Goal: Information Seeking & Learning: Learn about a topic

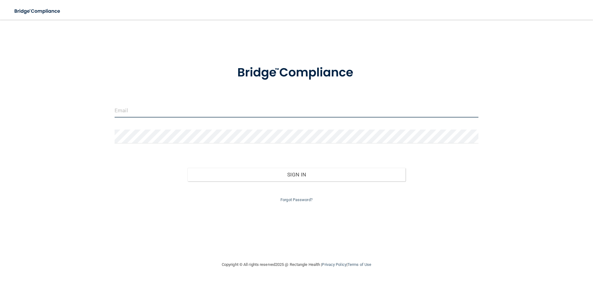
click at [186, 115] on input "email" at bounding box center [297, 111] width 364 height 14
click at [91, 212] on div "Invalid email/password. You don't have permission to access that page. Sign In …" at bounding box center [296, 140] width 569 height 229
click at [147, 108] on input "email" at bounding box center [297, 111] width 364 height 14
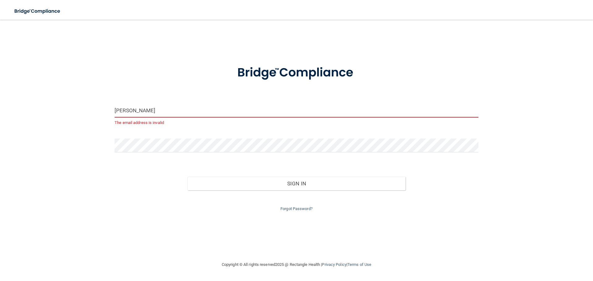
type input "[PERSON_NAME][EMAIL_ADDRESS][DOMAIN_NAME]"
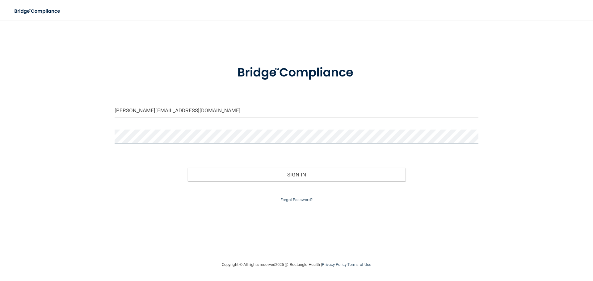
click at [188, 168] on button "Sign In" at bounding box center [297, 175] width 218 height 14
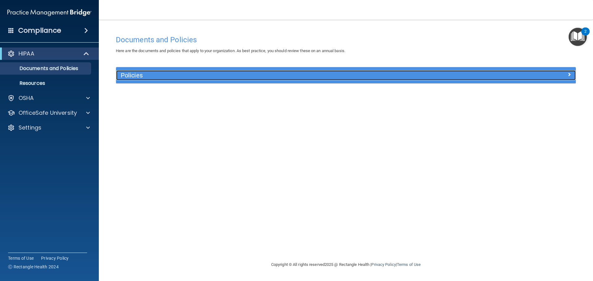
click at [133, 74] on h5 "Policies" at bounding box center [289, 75] width 336 height 7
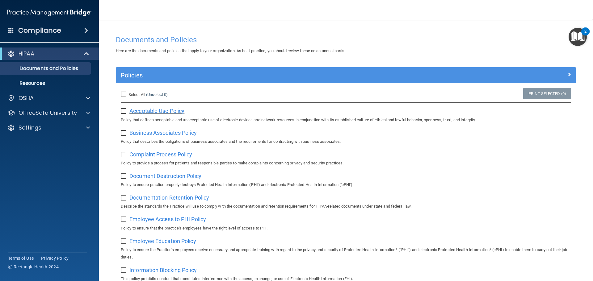
click at [145, 113] on span "Acceptable Use Policy" at bounding box center [156, 111] width 55 height 6
click at [123, 93] on input "Select All (Unselect 0) Unselect All" at bounding box center [124, 94] width 7 height 5
checkbox input "true"
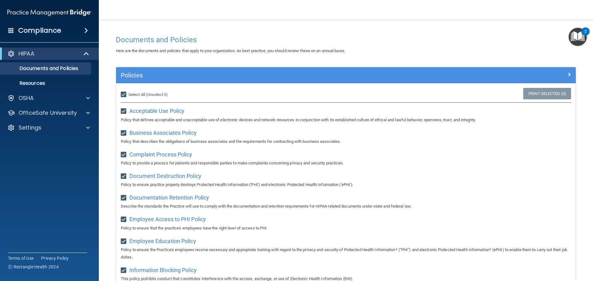
checkbox input "true"
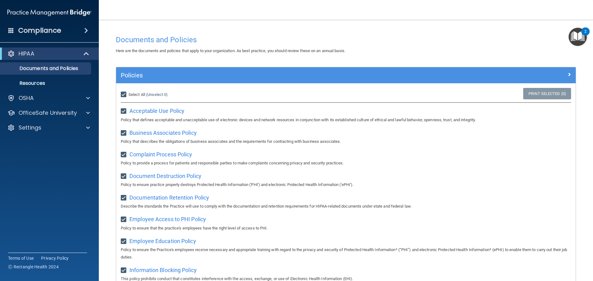
checkbox input "true"
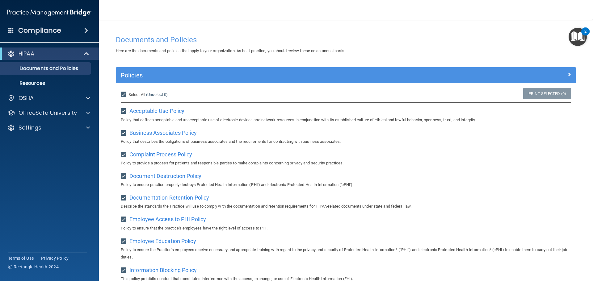
checkbox input "true"
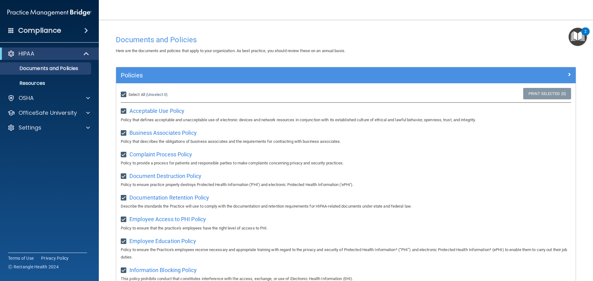
checkbox input "true"
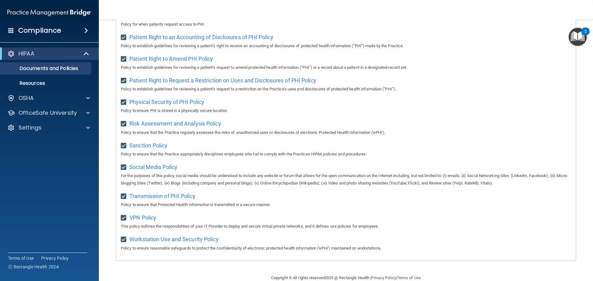
scroll to position [338, 0]
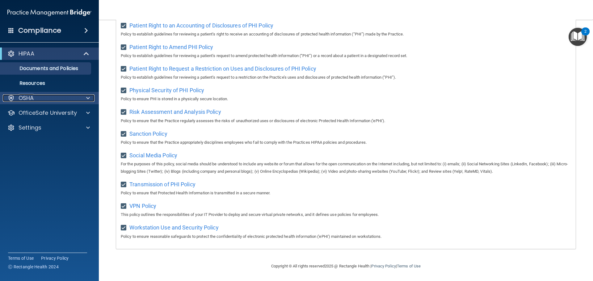
click at [86, 99] on div at bounding box center [86, 98] width 15 height 7
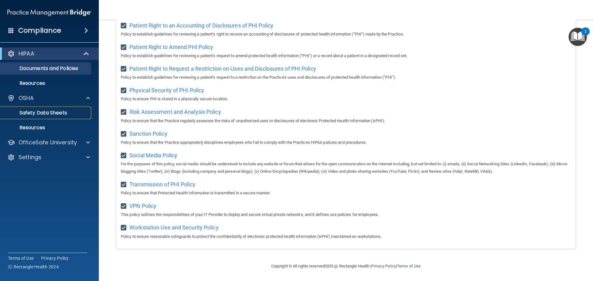
click at [33, 115] on p "Safety Data Sheets" at bounding box center [46, 113] width 84 height 6
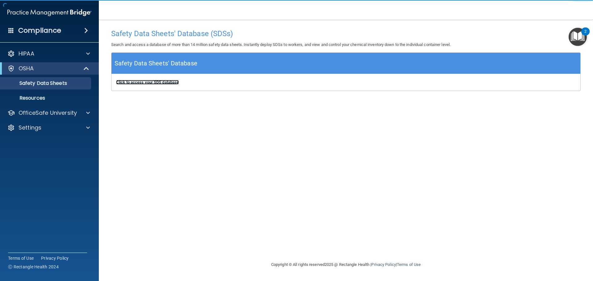
click at [165, 81] on b "Click to access your SDS database" at bounding box center [147, 82] width 63 height 5
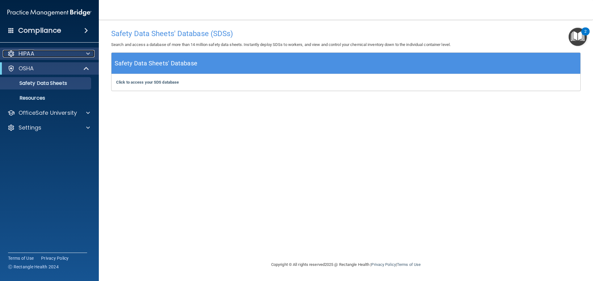
click at [38, 52] on div "HIPAA" at bounding box center [41, 53] width 77 height 7
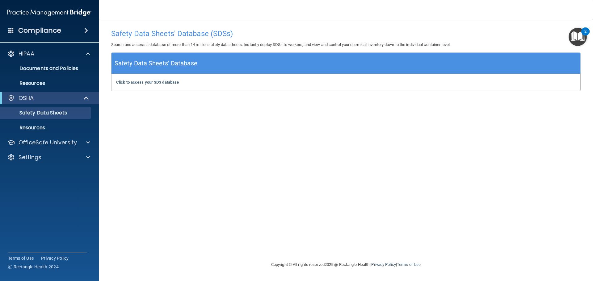
click at [84, 29] on span at bounding box center [86, 30] width 4 height 7
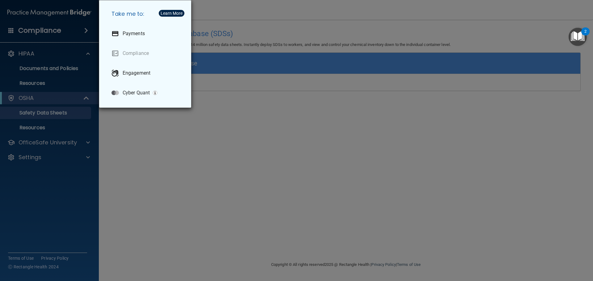
click at [39, 32] on div "Take me to: Payments Compliance Engagement Cyber Quant" at bounding box center [296, 140] width 593 height 281
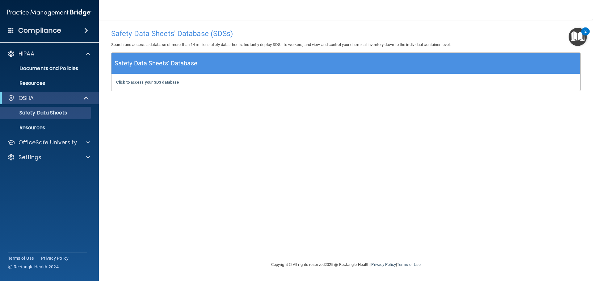
click at [39, 32] on h4 "Compliance" at bounding box center [39, 30] width 43 height 9
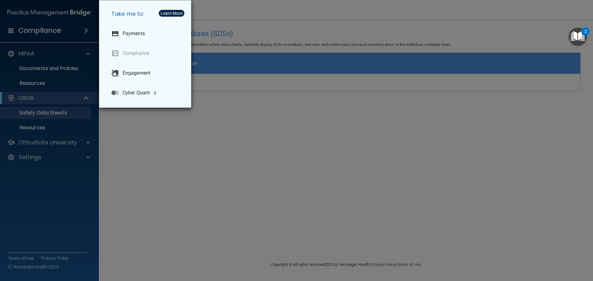
click at [39, 32] on div "Take me to: Payments Compliance Engagement Cyber Quant" at bounding box center [296, 140] width 593 height 281
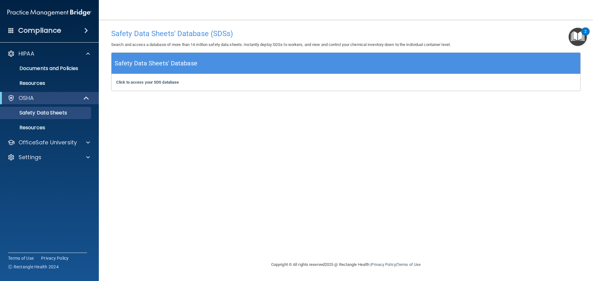
click at [84, 31] on span at bounding box center [86, 30] width 4 height 7
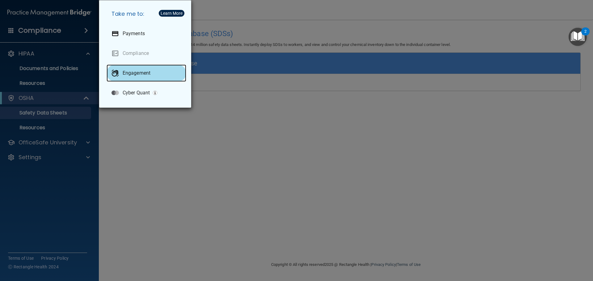
click at [133, 72] on p "Engagement" at bounding box center [137, 73] width 28 height 6
click at [42, 104] on div "Take me to: Payments Compliance Engagement Cyber Quant" at bounding box center [296, 140] width 593 height 281
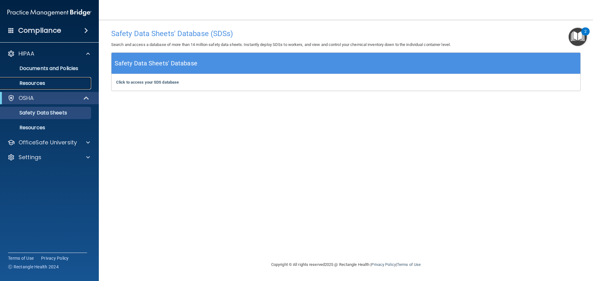
click at [42, 87] on link "Resources" at bounding box center [42, 83] width 97 height 12
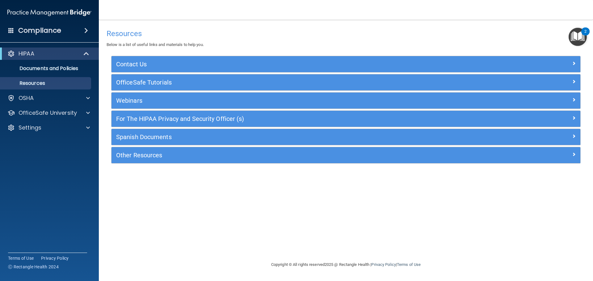
click at [579, 34] on img "Open Resource Center, 2 new notifications" at bounding box center [578, 37] width 18 height 18
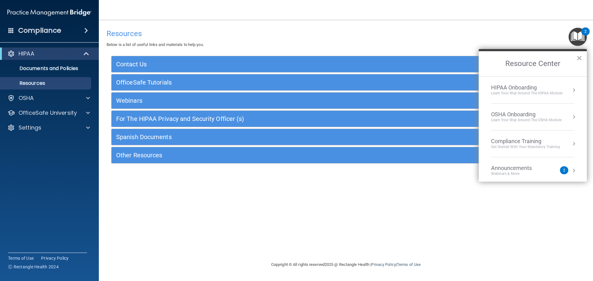
click at [527, 88] on div "HIPAA Onboarding" at bounding box center [526, 87] width 71 height 7
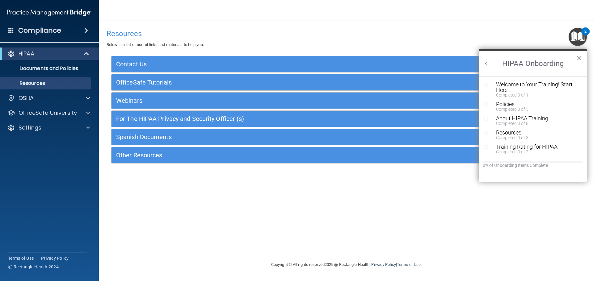
click at [527, 88] on div "Welcome to Your Training! Start Here" at bounding box center [535, 87] width 78 height 11
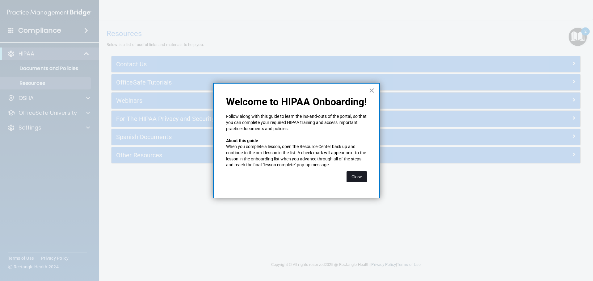
click at [360, 176] on button "Close" at bounding box center [357, 176] width 20 height 11
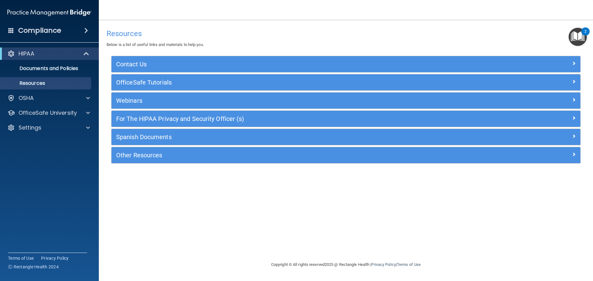
click at [580, 39] on img "Open Resource Center, 2 new notifications" at bounding box center [578, 37] width 18 height 18
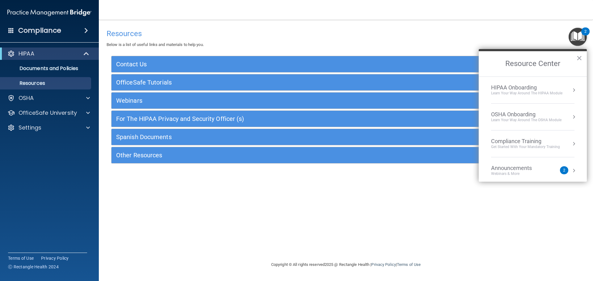
click at [571, 171] on button "Resource Center" at bounding box center [574, 171] width 6 height 6
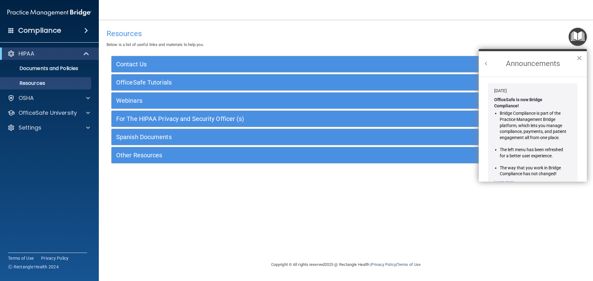
click at [487, 61] on button "Back to Resource Center Home" at bounding box center [486, 64] width 6 height 6
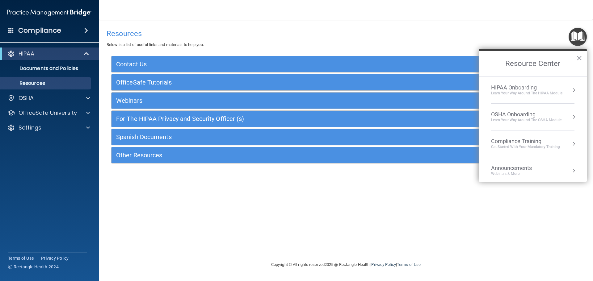
click at [571, 90] on button "Resource Center" at bounding box center [574, 90] width 6 height 6
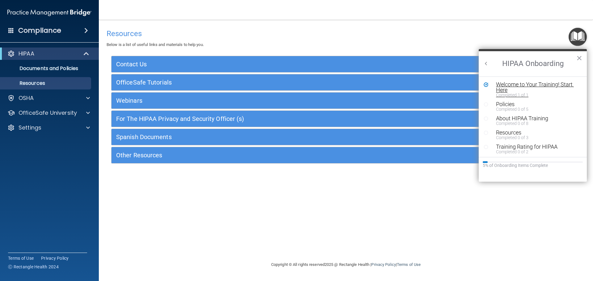
click at [529, 82] on div "Welcome to Your Training! Start Here" at bounding box center [535, 87] width 78 height 11
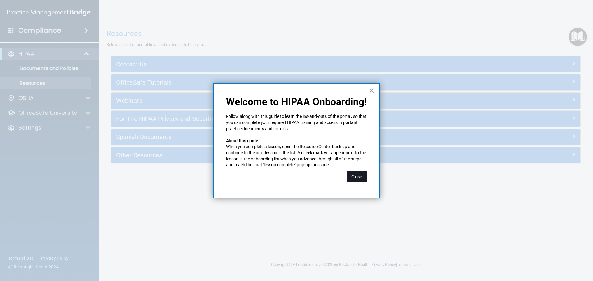
click at [357, 177] on button "Close" at bounding box center [357, 176] width 20 height 11
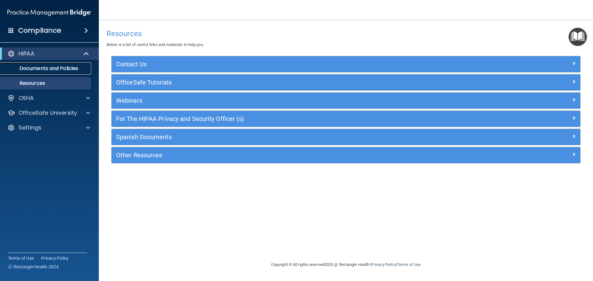
click at [53, 66] on p "Documents and Policies" at bounding box center [46, 69] width 84 height 6
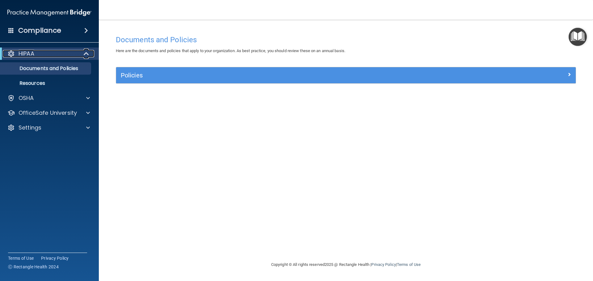
click at [34, 54] on p "HIPAA" at bounding box center [27, 53] width 16 height 7
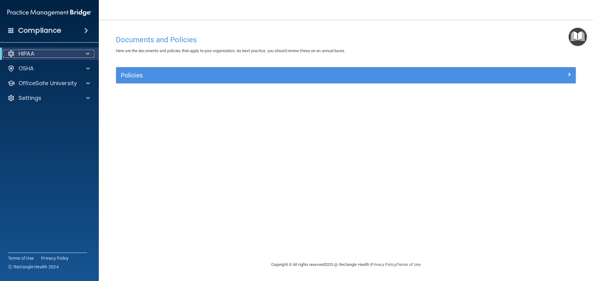
click at [34, 54] on p "HIPAA" at bounding box center [27, 53] width 16 height 7
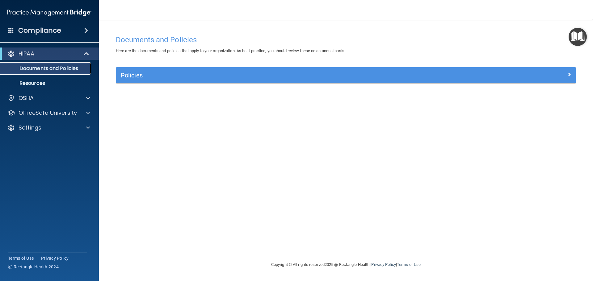
click at [35, 68] on p "Documents and Policies" at bounding box center [46, 69] width 84 height 6
click at [74, 70] on p "Documents and Policies" at bounding box center [46, 69] width 84 height 6
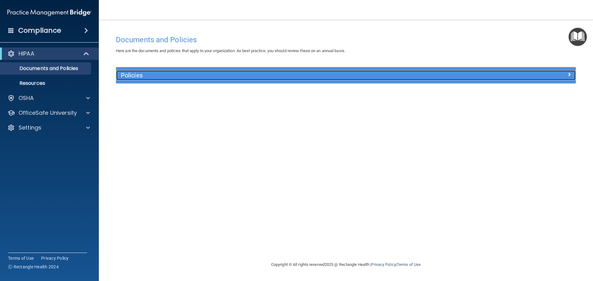
click at [145, 76] on h5 "Policies" at bounding box center [289, 75] width 336 height 7
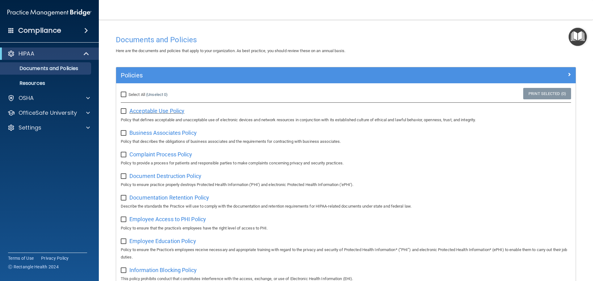
click at [156, 108] on span "Acceptable Use Policy" at bounding box center [156, 111] width 55 height 6
click at [121, 95] on input "Select All (Unselect 0) Unselect All" at bounding box center [124, 94] width 7 height 5
checkbox input "true"
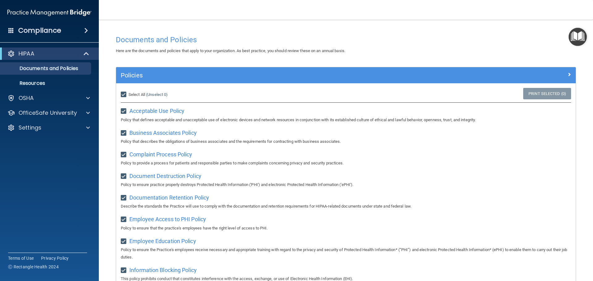
checkbox input "true"
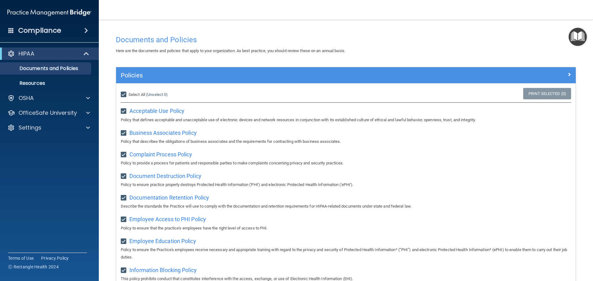
checkbox input "true"
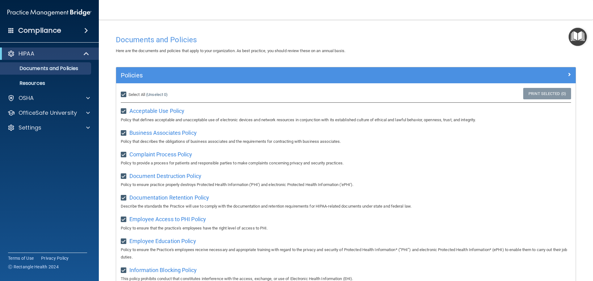
checkbox input "true"
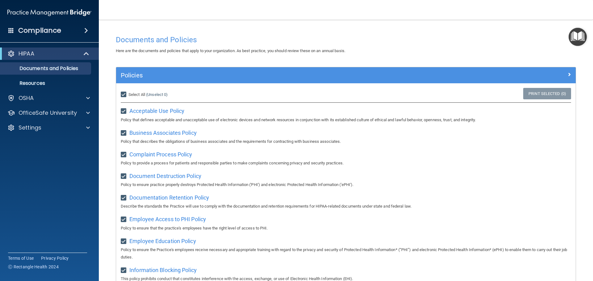
checkbox input "true"
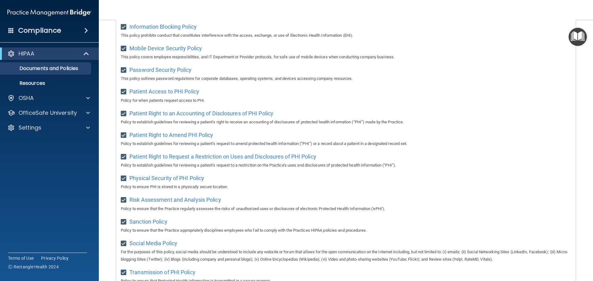
scroll to position [338, 0]
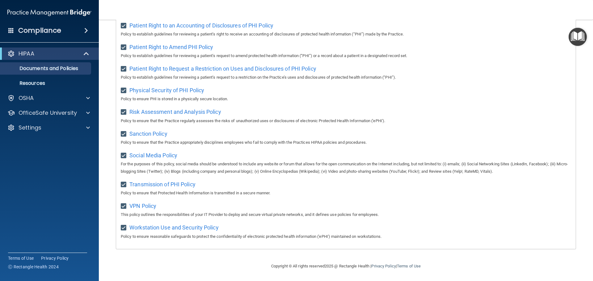
click at [497, 48] on div "Patient Right to Amend PHI Policy Policy to establish guidelines for reviewing …" at bounding box center [346, 51] width 451 height 18
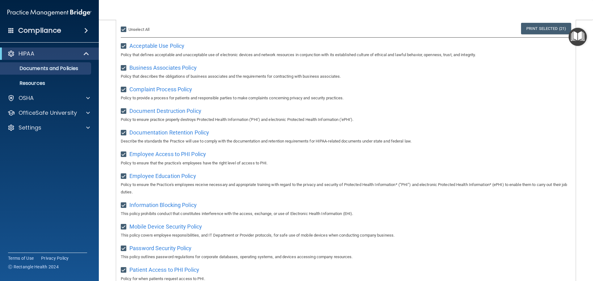
scroll to position [0, 0]
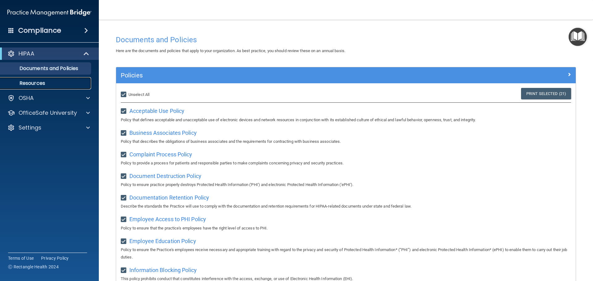
click at [37, 85] on p "Resources" at bounding box center [46, 83] width 84 height 6
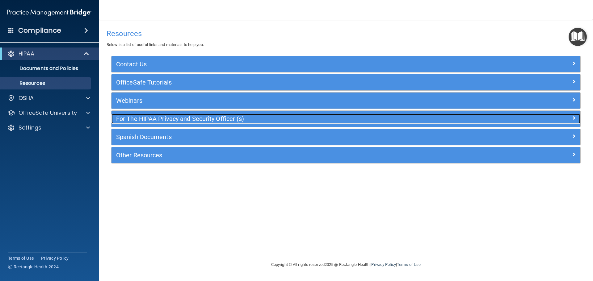
click at [151, 116] on h5 "For The HIPAA Privacy and Security Officer (s)" at bounding box center [287, 119] width 343 height 7
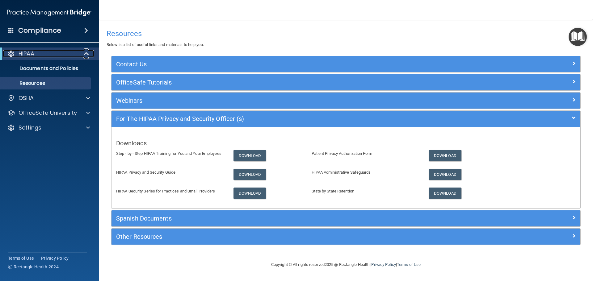
click at [21, 56] on p "HIPAA" at bounding box center [27, 53] width 16 height 7
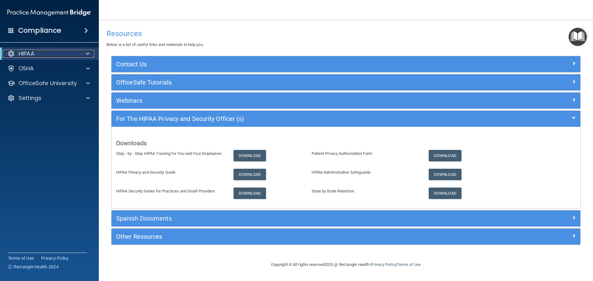
click at [24, 55] on p "HIPAA" at bounding box center [27, 53] width 16 height 7
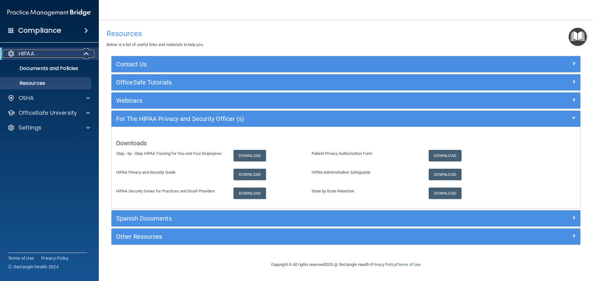
click at [10, 52] on div at bounding box center [10, 53] width 7 height 7
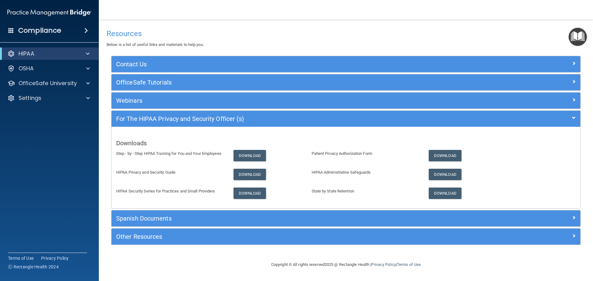
click at [87, 29] on span at bounding box center [86, 30] width 4 height 7
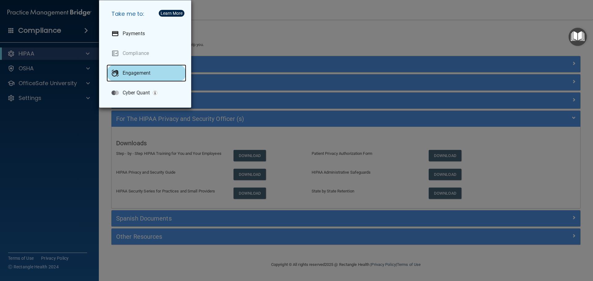
click at [117, 73] on div at bounding box center [115, 73] width 7 height 7
click at [31, 168] on div "Take me to: Payments Compliance Engagement Cyber Quant" at bounding box center [296, 140] width 593 height 281
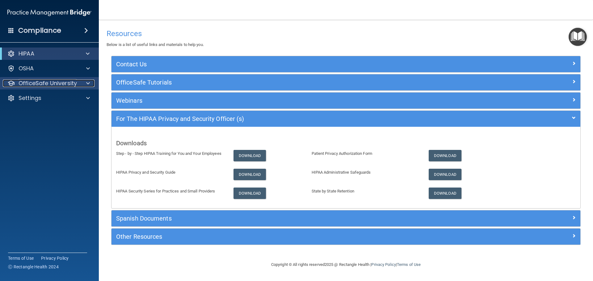
click at [69, 82] on p "OfficeSafe University" at bounding box center [48, 83] width 58 height 7
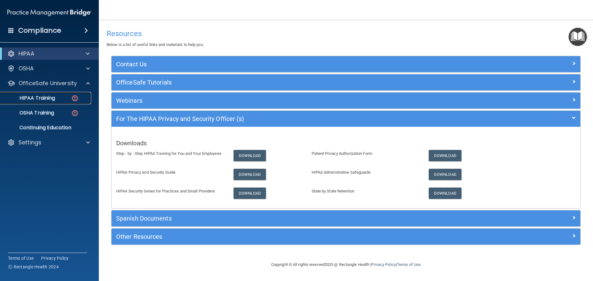
click at [52, 98] on p "HIPAA Training" at bounding box center [29, 98] width 51 height 6
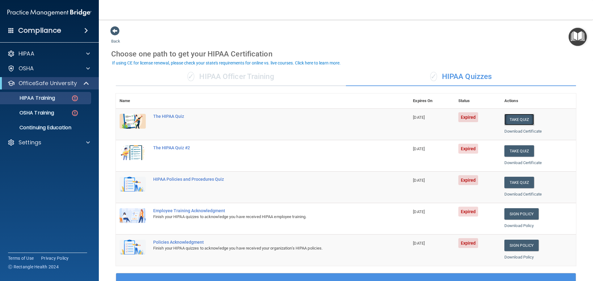
click at [519, 122] on button "Take Quiz" at bounding box center [520, 119] width 30 height 11
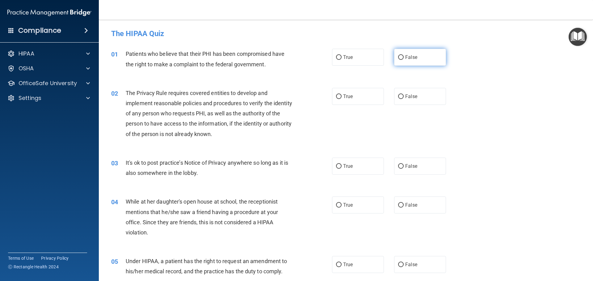
click at [399, 57] on input "False" at bounding box center [401, 57] width 6 height 5
radio input "true"
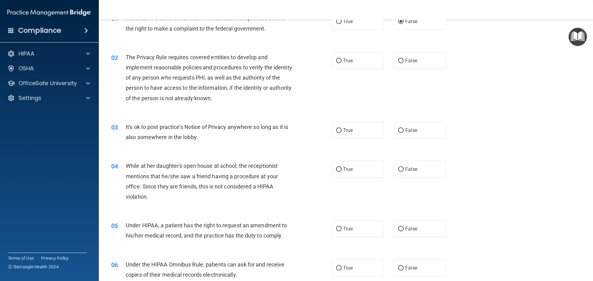
scroll to position [62, 0]
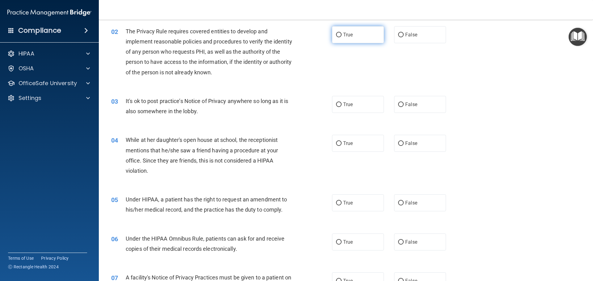
click at [339, 35] on input "True" at bounding box center [339, 35] width 6 height 5
radio input "true"
click at [339, 104] on input "True" at bounding box center [339, 105] width 6 height 5
radio input "true"
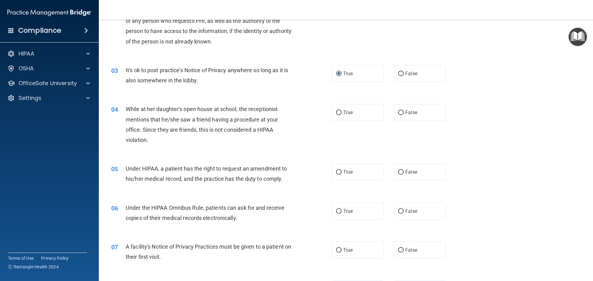
scroll to position [124, 0]
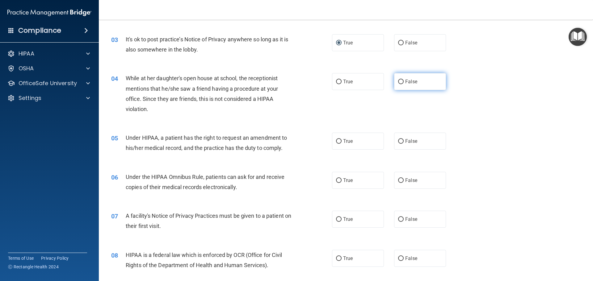
click at [400, 80] on input "False" at bounding box center [401, 82] width 6 height 5
radio input "true"
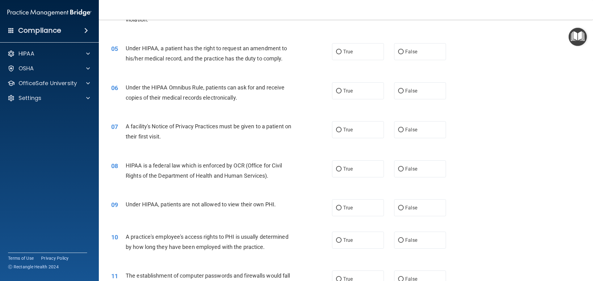
scroll to position [216, 0]
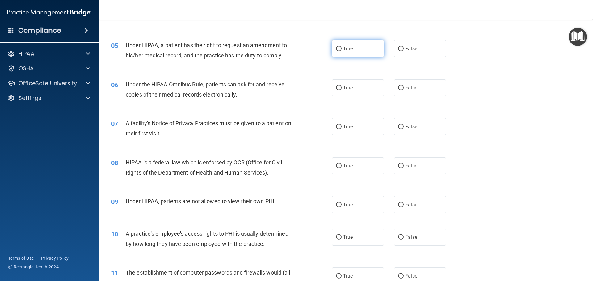
click at [336, 49] on input "True" at bounding box center [339, 49] width 6 height 5
radio input "true"
click at [336, 89] on input "True" at bounding box center [339, 88] width 6 height 5
radio input "true"
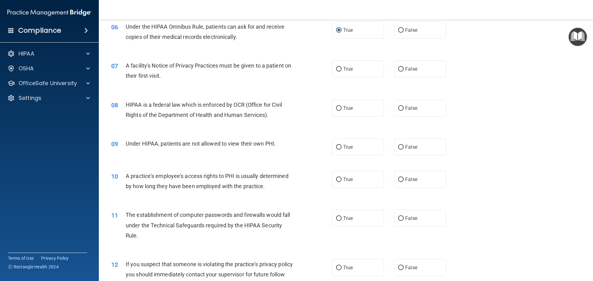
scroll to position [278, 0]
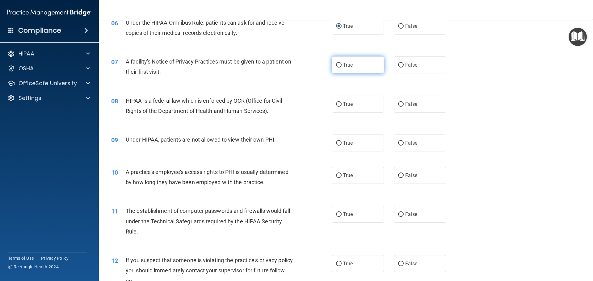
click at [339, 65] on input "True" at bounding box center [339, 65] width 6 height 5
radio input "true"
click at [338, 104] on input "True" at bounding box center [339, 104] width 6 height 5
radio input "true"
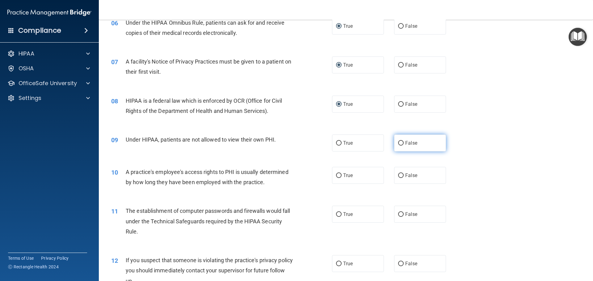
click at [398, 143] on input "False" at bounding box center [401, 143] width 6 height 5
radio input "true"
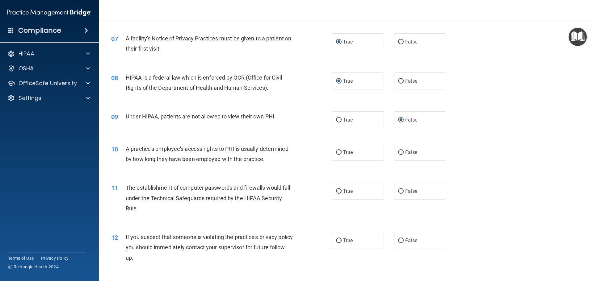
scroll to position [371, 0]
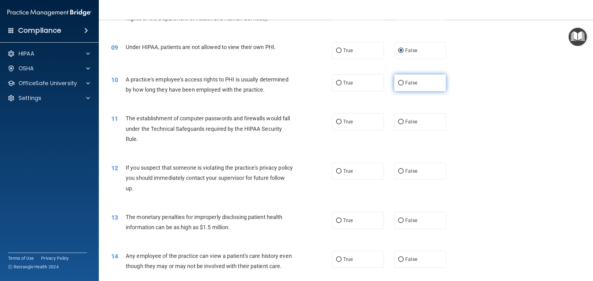
click at [400, 82] on input "False" at bounding box center [401, 83] width 6 height 5
radio input "true"
click at [336, 120] on input "True" at bounding box center [339, 122] width 6 height 5
radio input "true"
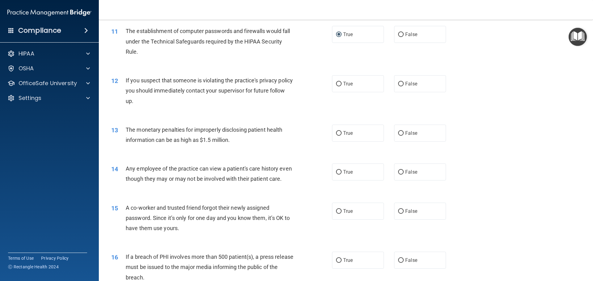
scroll to position [463, 0]
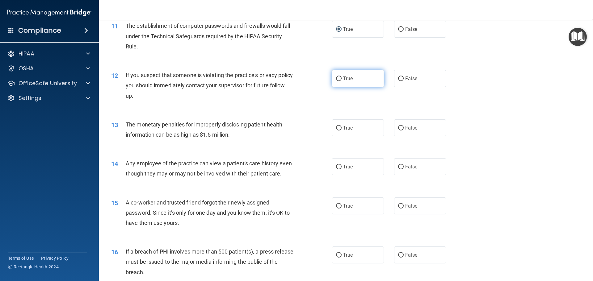
click at [337, 79] on input "True" at bounding box center [339, 79] width 6 height 5
radio input "true"
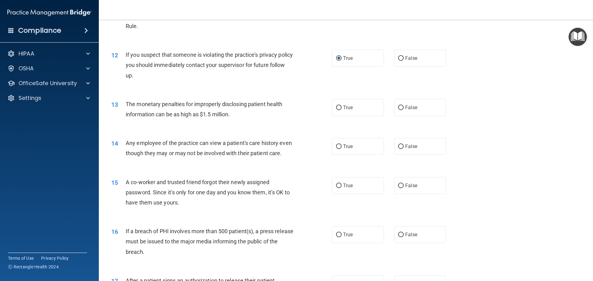
scroll to position [525, 0]
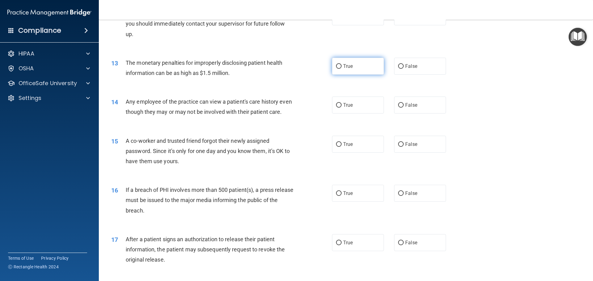
click at [336, 67] on input "True" at bounding box center [339, 66] width 6 height 5
radio input "true"
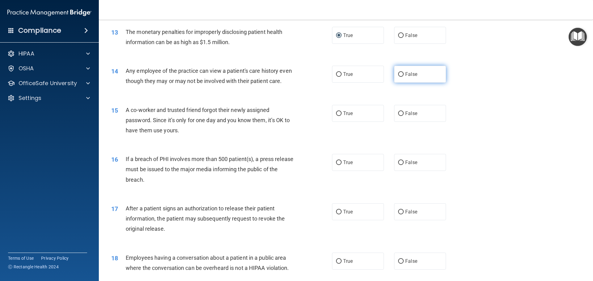
click at [399, 73] on input "False" at bounding box center [401, 74] width 6 height 5
radio input "true"
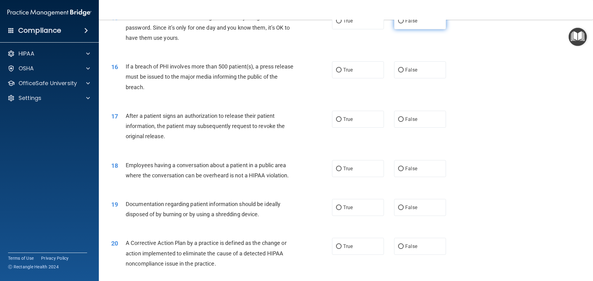
click at [398, 23] on input "False" at bounding box center [401, 21] width 6 height 5
radio input "true"
click at [340, 78] on label "True" at bounding box center [358, 69] width 52 height 17
click at [340, 73] on input "True" at bounding box center [339, 70] width 6 height 5
radio input "true"
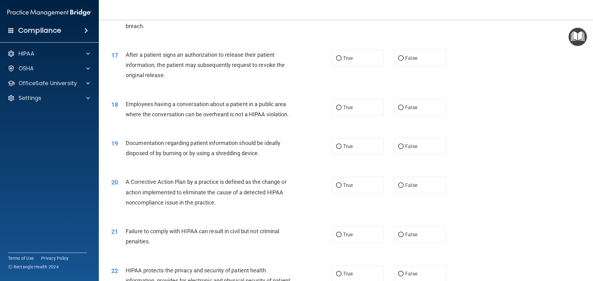
scroll to position [711, 0]
click at [344, 66] on label "True" at bounding box center [358, 57] width 52 height 17
click at [342, 60] on input "True" at bounding box center [339, 58] width 6 height 5
radio input "true"
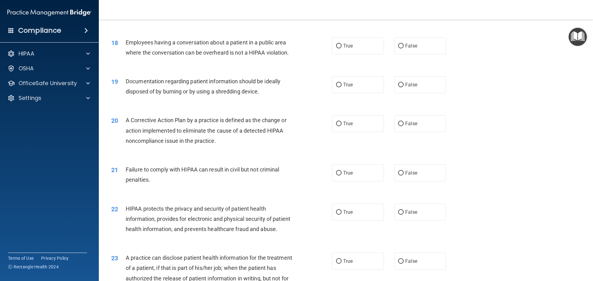
scroll to position [772, 0]
click at [398, 48] on input "False" at bounding box center [401, 45] width 6 height 5
radio input "true"
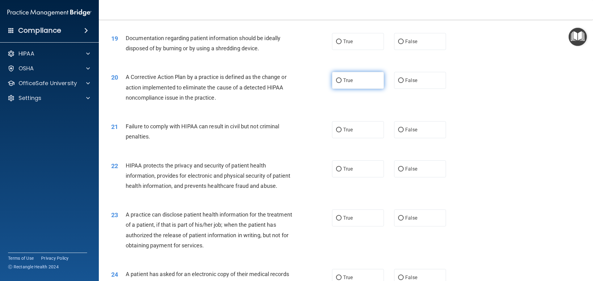
scroll to position [834, 0]
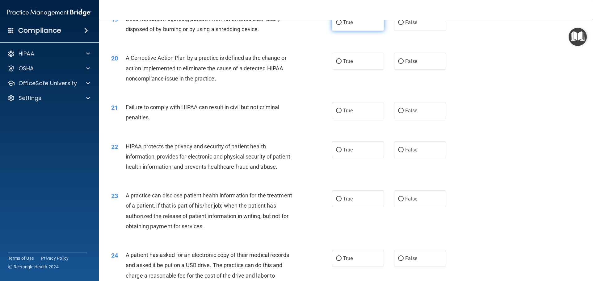
click at [336, 25] on input "True" at bounding box center [339, 22] width 6 height 5
radio input "true"
click at [340, 70] on label "True" at bounding box center [358, 61] width 52 height 17
click at [340, 64] on input "True" at bounding box center [339, 61] width 6 height 5
radio input "true"
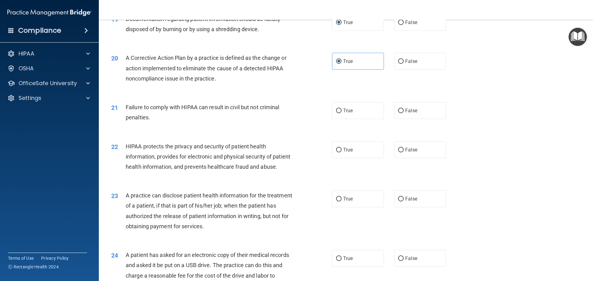
scroll to position [865, 0]
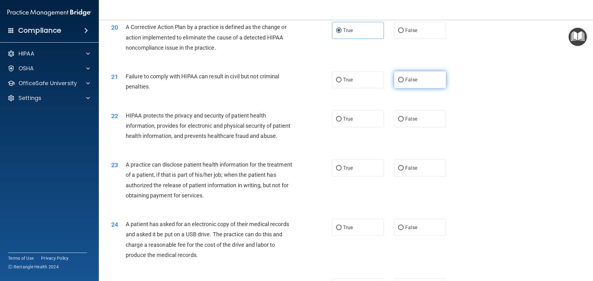
click at [400, 82] on input "False" at bounding box center [401, 80] width 6 height 5
radio input "true"
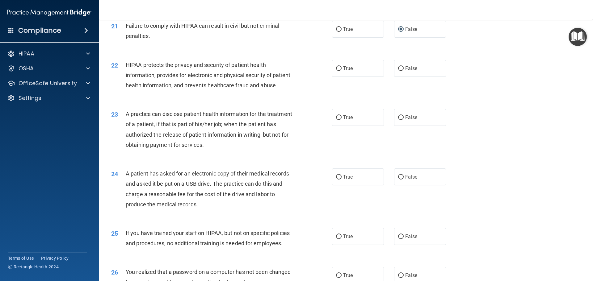
scroll to position [927, 0]
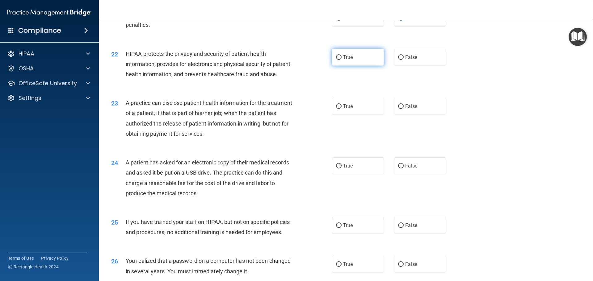
click at [345, 60] on span "True" at bounding box center [348, 57] width 10 height 6
click at [342, 60] on input "True" at bounding box center [339, 57] width 6 height 5
radio input "true"
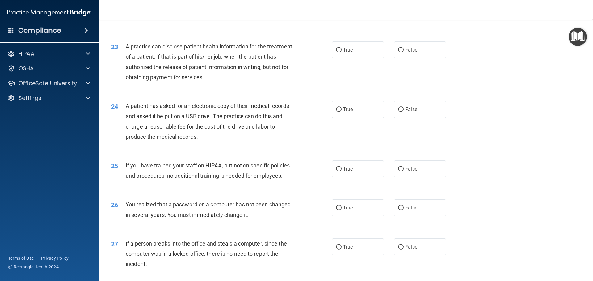
scroll to position [989, 0]
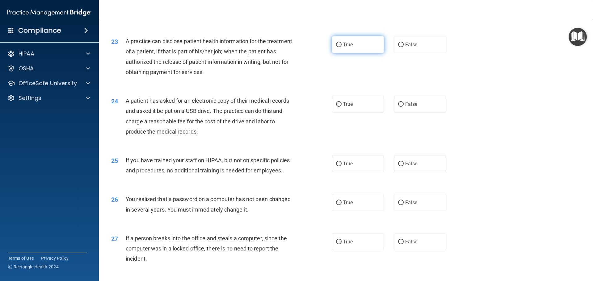
click at [340, 53] on label "True" at bounding box center [358, 44] width 52 height 17
click at [340, 47] on input "True" at bounding box center [339, 45] width 6 height 5
radio input "true"
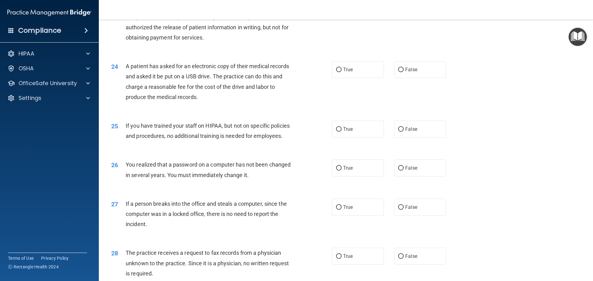
scroll to position [1081, 0]
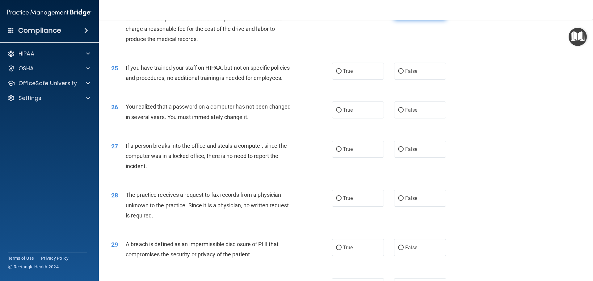
click at [402, 20] on label "False" at bounding box center [420, 11] width 52 height 17
click at [402, 14] on input "False" at bounding box center [401, 12] width 6 height 5
radio input "true"
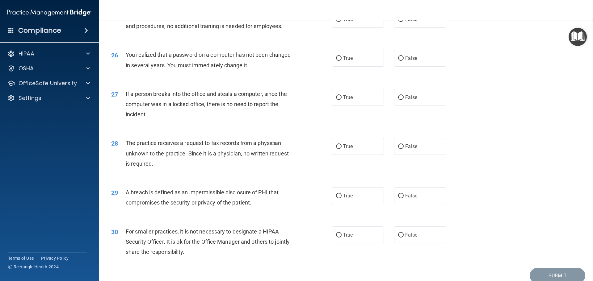
scroll to position [1143, 0]
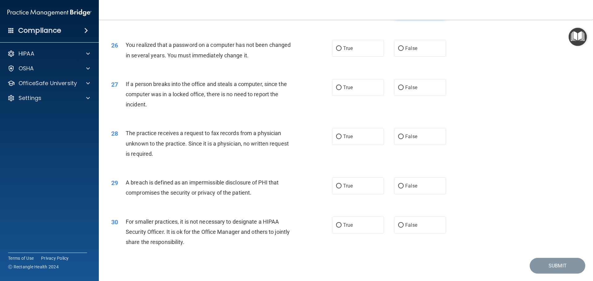
click at [400, 12] on input "False" at bounding box center [401, 9] width 6 height 5
radio input "true"
click at [340, 57] on label "True" at bounding box center [358, 48] width 52 height 17
click at [340, 51] on input "True" at bounding box center [339, 48] width 6 height 5
radio input "true"
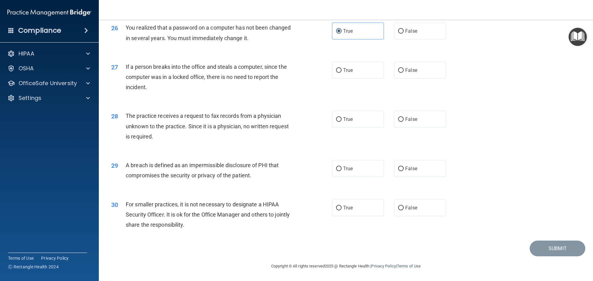
scroll to position [1181, 0]
click at [411, 68] on span "False" at bounding box center [411, 70] width 12 height 6
click at [404, 68] on input "False" at bounding box center [401, 70] width 6 height 5
radio input "true"
click at [405, 119] on span "False" at bounding box center [411, 119] width 12 height 6
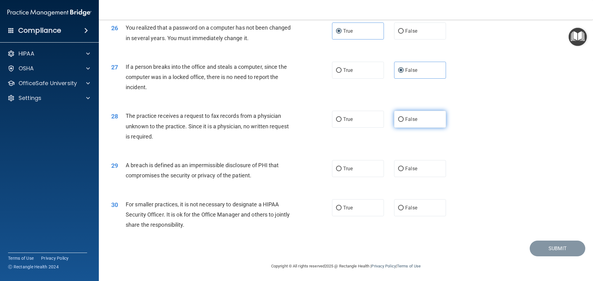
click at [403, 119] on input "False" at bounding box center [401, 119] width 6 height 5
radio input "true"
click at [343, 167] on span "True" at bounding box center [348, 169] width 10 height 6
click at [342, 167] on input "True" at bounding box center [339, 169] width 6 height 5
radio input "true"
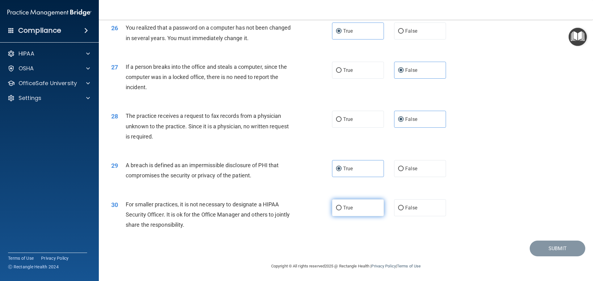
click at [343, 206] on span "True" at bounding box center [348, 208] width 10 height 6
click at [342, 206] on input "True" at bounding box center [339, 208] width 6 height 5
radio input "true"
click at [544, 246] on button "Submit" at bounding box center [558, 249] width 56 height 16
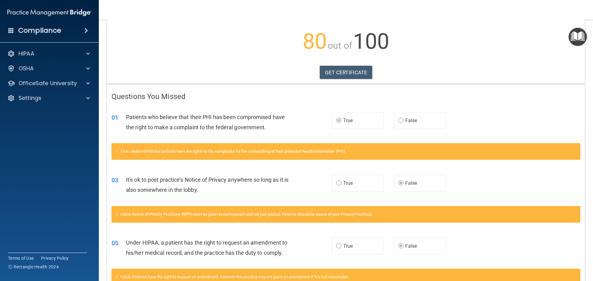
scroll to position [62, 0]
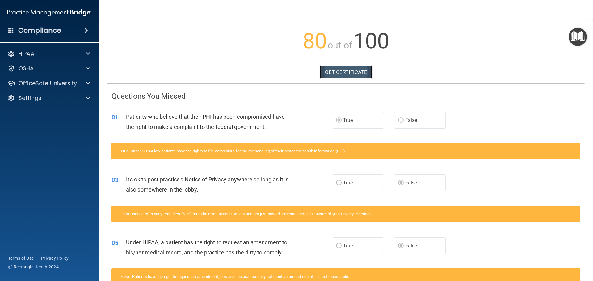
click at [343, 71] on link "GET CERTIFICATE" at bounding box center [346, 73] width 53 height 14
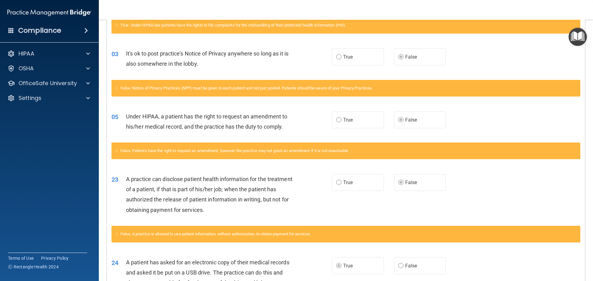
scroll to position [0, 0]
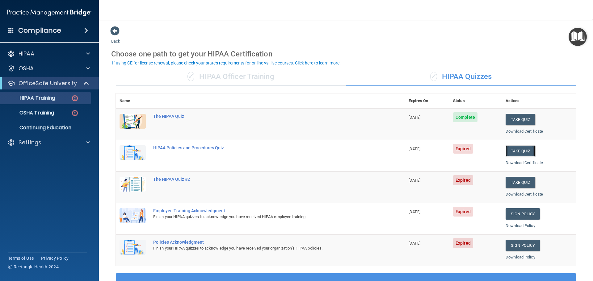
click at [512, 151] on button "Take Quiz" at bounding box center [521, 151] width 30 height 11
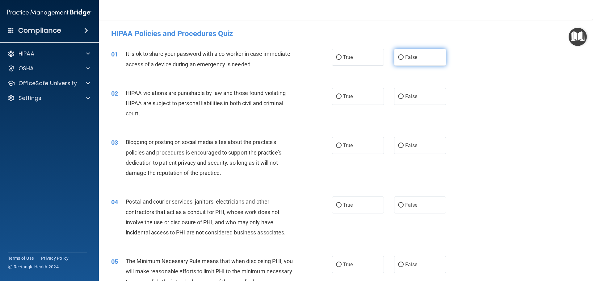
click at [398, 58] on input "False" at bounding box center [401, 57] width 6 height 5
radio input "true"
click at [343, 98] on span "True" at bounding box center [348, 97] width 10 height 6
click at [342, 98] on input "True" at bounding box center [339, 97] width 6 height 5
radio input "true"
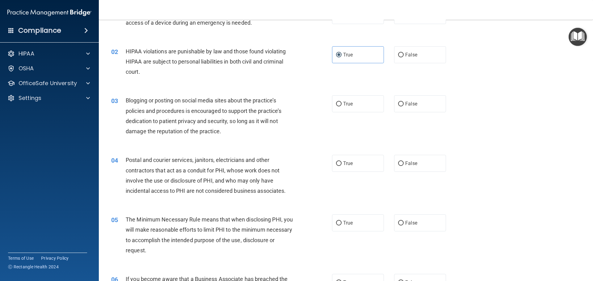
scroll to position [93, 0]
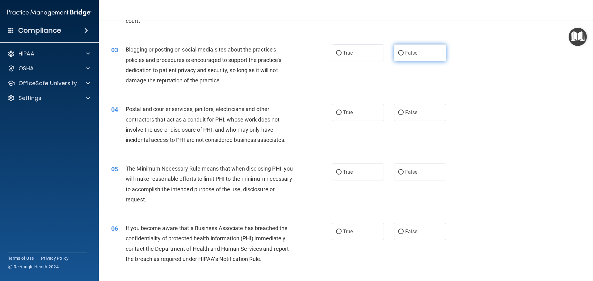
click at [408, 51] on span "False" at bounding box center [411, 53] width 12 height 6
click at [404, 51] on input "False" at bounding box center [401, 53] width 6 height 5
radio input "true"
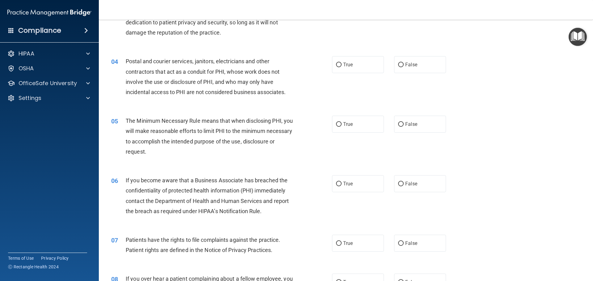
scroll to position [154, 0]
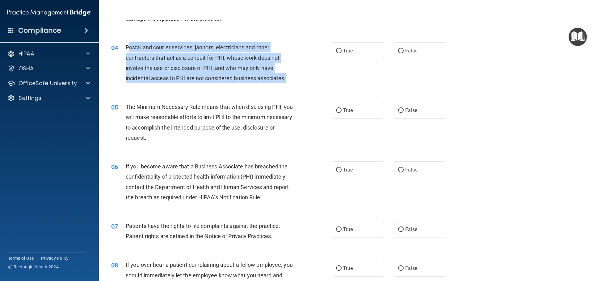
drag, startPoint x: 128, startPoint y: 45, endPoint x: 290, endPoint y: 81, distance: 166.2
click at [290, 81] on div "Postal and courier services, janitors, electricians and other contractors that …" at bounding box center [212, 62] width 173 height 41
drag, startPoint x: 132, startPoint y: 48, endPoint x: 290, endPoint y: 76, distance: 160.4
click at [290, 76] on div "Postal and courier services, janitors, electricians and other contractors that …" at bounding box center [212, 62] width 173 height 41
copy span "Postal and courier services, janitors, electricians and other contractors that …"
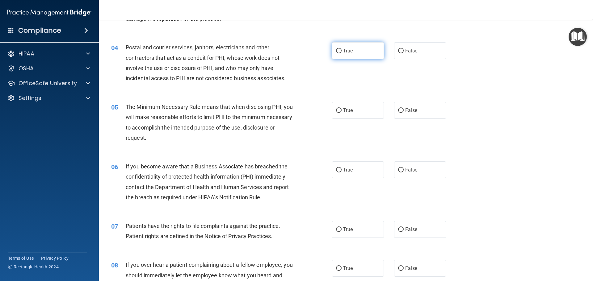
click at [340, 51] on label "True" at bounding box center [358, 50] width 52 height 17
click at [340, 51] on input "True" at bounding box center [339, 51] width 6 height 5
radio input "true"
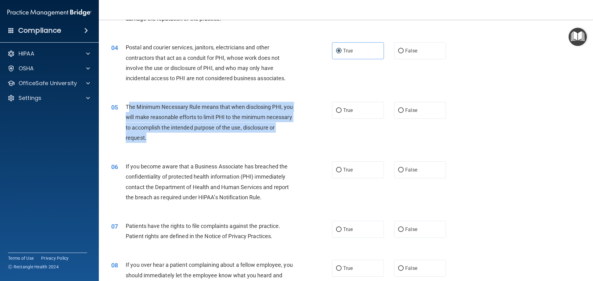
drag, startPoint x: 127, startPoint y: 105, endPoint x: 206, endPoint y: 137, distance: 85.1
click at [209, 138] on div "The Minimum Necessary Rule means that when disclosing PHI, you will make reason…" at bounding box center [212, 122] width 173 height 41
drag, startPoint x: 124, startPoint y: 105, endPoint x: 181, endPoint y: 138, distance: 66.3
click at [182, 139] on div "05 The Minimum Necessary Rule means that when disclosing PHI, you will make rea…" at bounding box center [221, 124] width 239 height 44
copy div "The Minimum Necessary Rule means that when disclosing PHI, you will make reason…"
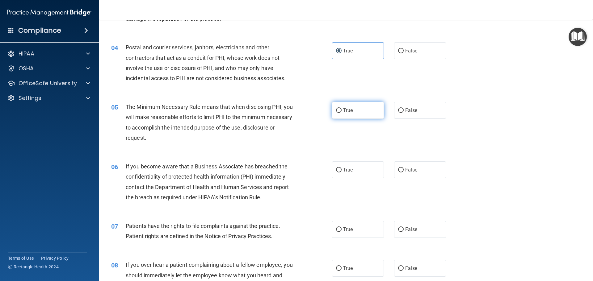
click at [344, 108] on span "True" at bounding box center [348, 111] width 10 height 6
click at [342, 108] on input "True" at bounding box center [339, 110] width 6 height 5
radio input "true"
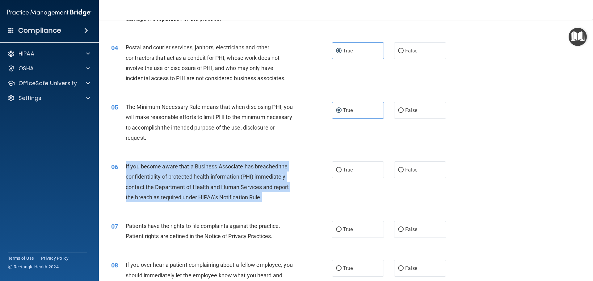
drag, startPoint x: 125, startPoint y: 166, endPoint x: 285, endPoint y: 200, distance: 163.0
click at [285, 200] on div "If you become aware that a Business Associate has breached the confidentiality …" at bounding box center [212, 182] width 173 height 41
copy span "If you become aware that a Business Associate has breached the confidentiality …"
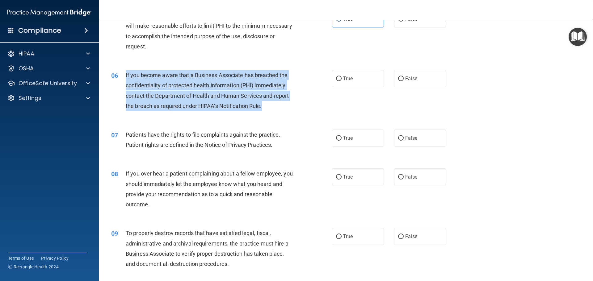
scroll to position [247, 0]
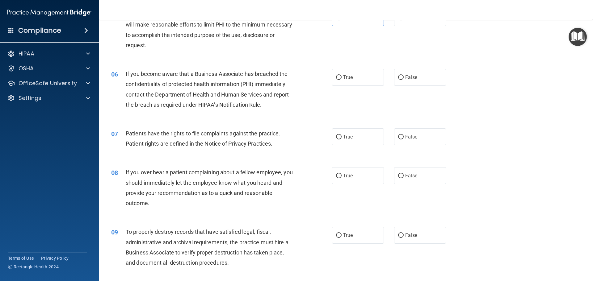
click at [300, 117] on div "06 If you become aware that a Business Associate has breached the confidentiali…" at bounding box center [346, 91] width 479 height 60
click at [410, 76] on span "False" at bounding box center [411, 77] width 12 height 6
click at [404, 76] on input "False" at bounding box center [401, 77] width 6 height 5
radio input "true"
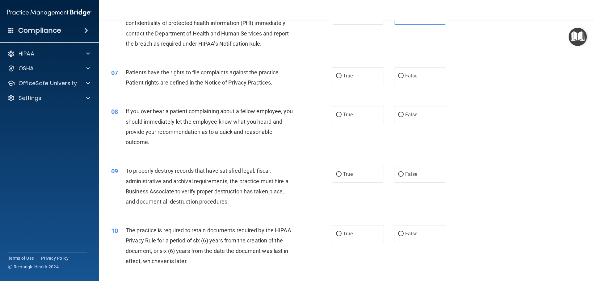
scroll to position [309, 0]
click at [350, 75] on span "True" at bounding box center [348, 75] width 10 height 6
click at [342, 75] on input "True" at bounding box center [339, 75] width 6 height 5
radio input "true"
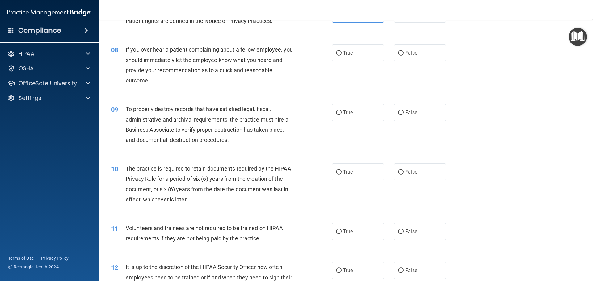
scroll to position [371, 0]
click at [400, 48] on label "False" at bounding box center [420, 52] width 52 height 17
click at [400, 50] on input "False" at bounding box center [401, 52] width 6 height 5
radio input "true"
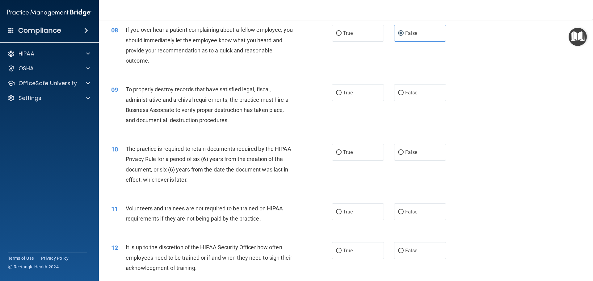
scroll to position [433, 0]
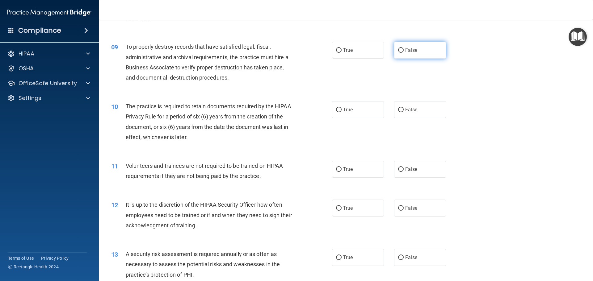
click at [407, 49] on span "False" at bounding box center [411, 50] width 12 height 6
click at [404, 49] on input "False" at bounding box center [401, 50] width 6 height 5
radio input "true"
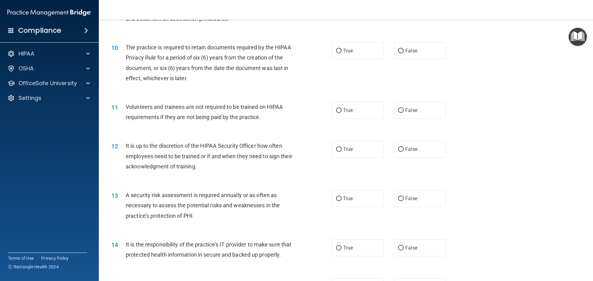
scroll to position [494, 0]
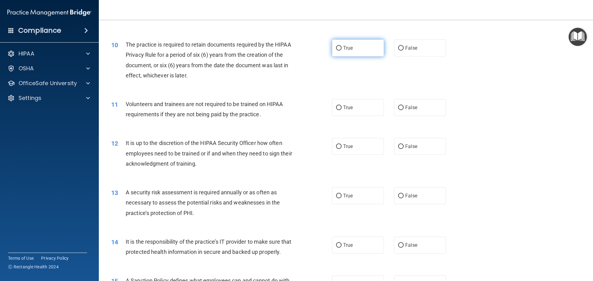
click at [352, 49] on label "True" at bounding box center [358, 48] width 52 height 17
click at [342, 49] on input "True" at bounding box center [339, 48] width 6 height 5
radio input "true"
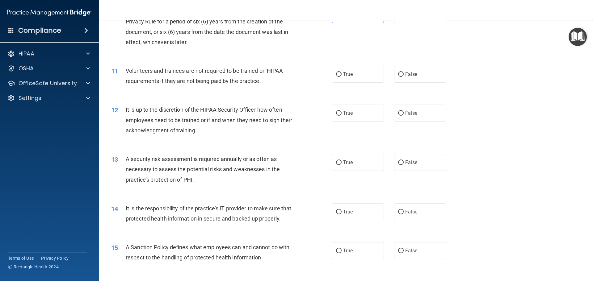
scroll to position [556, 0]
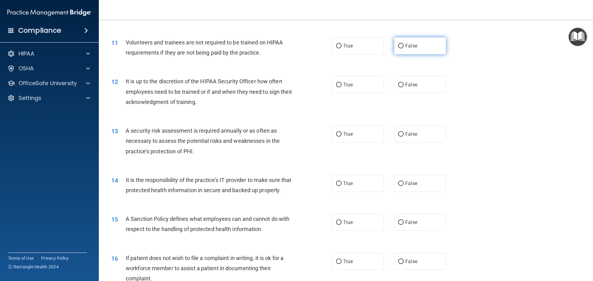
click at [410, 43] on label "False" at bounding box center [420, 45] width 52 height 17
click at [404, 44] on input "False" at bounding box center [401, 46] width 6 height 5
radio input "true"
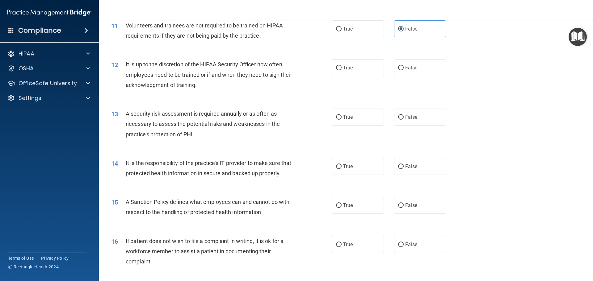
scroll to position [587, 0]
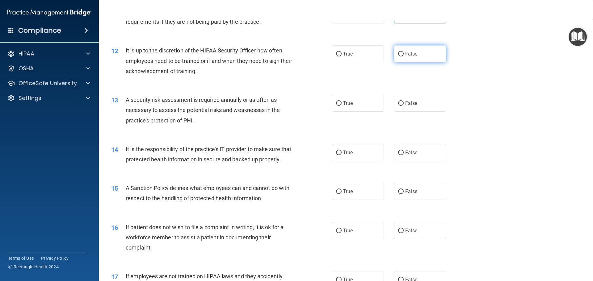
click at [407, 53] on span "False" at bounding box center [411, 54] width 12 height 6
click at [404, 53] on input "False" at bounding box center [401, 54] width 6 height 5
radio input "true"
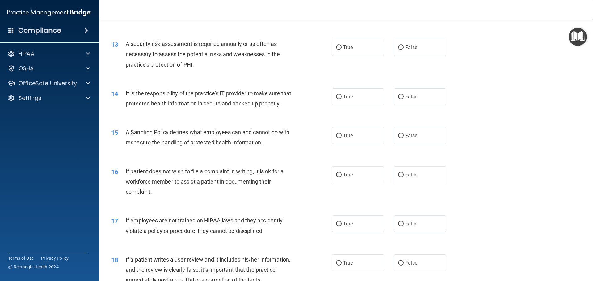
scroll to position [649, 0]
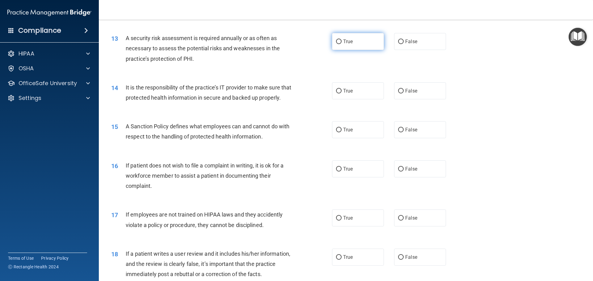
click at [350, 41] on span "True" at bounding box center [348, 42] width 10 height 6
click at [342, 41] on input "True" at bounding box center [339, 42] width 6 height 5
radio input "true"
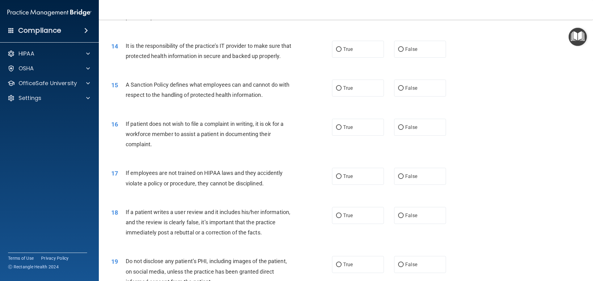
scroll to position [680, 0]
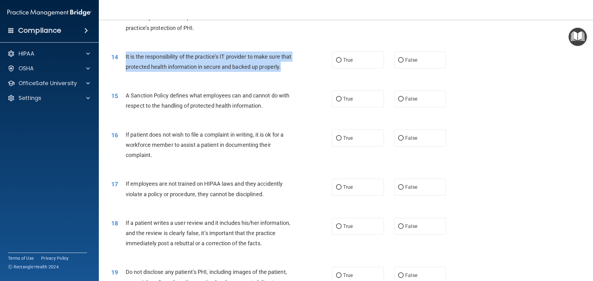
drag, startPoint x: 126, startPoint y: 55, endPoint x: 154, endPoint y: 74, distance: 34.5
click at [154, 72] on div "It is the responsibility of the practice’s IT provider to make sure that protec…" at bounding box center [212, 62] width 173 height 20
copy span "It is the responsibility of the practice’s IT provider to make sure that protec…"
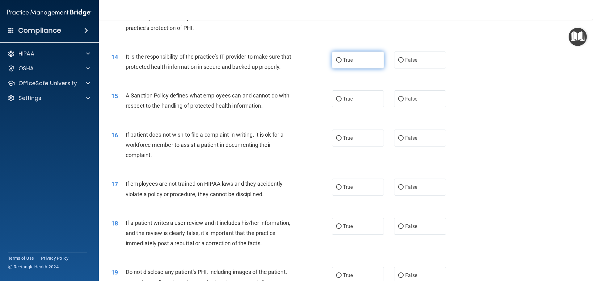
click at [343, 59] on span "True" at bounding box center [348, 60] width 10 height 6
click at [342, 59] on input "True" at bounding box center [339, 60] width 6 height 5
radio input "true"
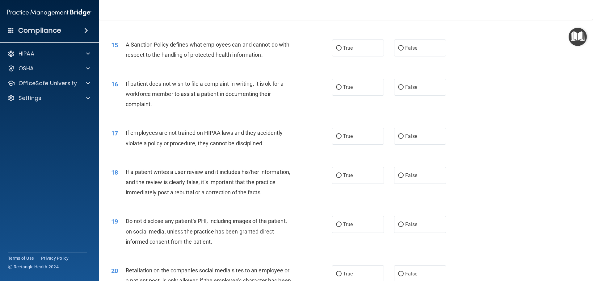
scroll to position [742, 0]
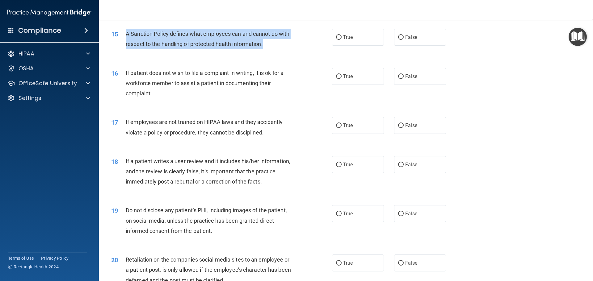
drag, startPoint x: 254, startPoint y: 57, endPoint x: 133, endPoint y: 45, distance: 120.7
click at [121, 45] on div "15 A Sanction Policy defines what employees can and cannot do with respect to t…" at bounding box center [221, 40] width 239 height 23
copy div "A Sanction Policy defines what employees can and cannot do with respect to the …"
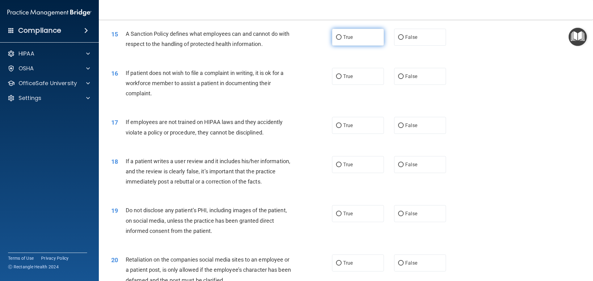
click at [346, 44] on label "True" at bounding box center [358, 37] width 52 height 17
click at [342, 40] on input "True" at bounding box center [339, 37] width 6 height 5
radio input "true"
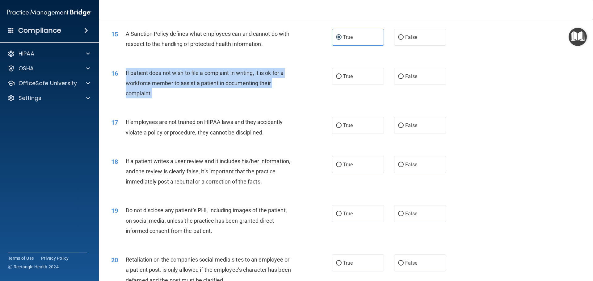
drag, startPoint x: 125, startPoint y: 80, endPoint x: 154, endPoint y: 103, distance: 36.8
click at [154, 102] on div "16 If patient does not wish to file a complaint in writing, it is ok for a work…" at bounding box center [221, 85] width 239 height 34
copy div "If patient does not wish to file a complaint in writing, it is ok for a workfor…"
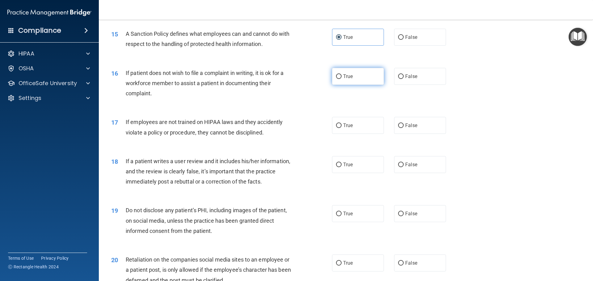
click at [341, 80] on label "True" at bounding box center [358, 76] width 52 height 17
click at [341, 79] on input "True" at bounding box center [339, 76] width 6 height 5
radio input "true"
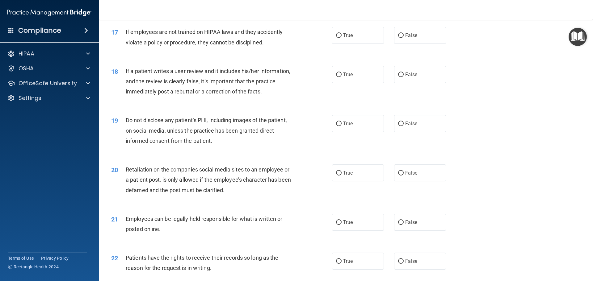
scroll to position [834, 0]
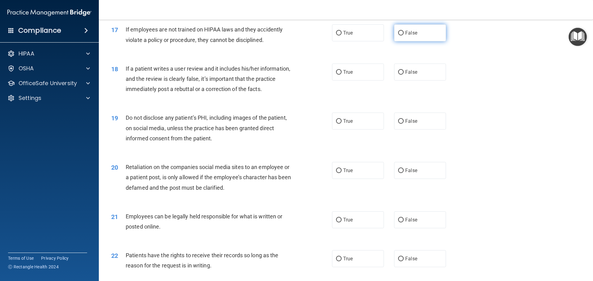
click at [407, 36] on span "False" at bounding box center [411, 33] width 12 height 6
click at [404, 36] on input "False" at bounding box center [401, 33] width 6 height 5
radio input "true"
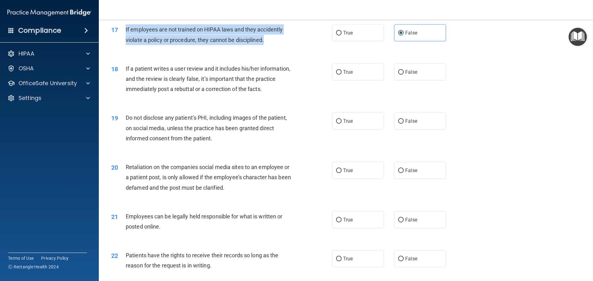
drag, startPoint x: 125, startPoint y: 39, endPoint x: 272, endPoint y: 51, distance: 147.3
click at [272, 48] on div "17 If employees are not trained on HIPAA laws and they accidently violate a pol…" at bounding box center [221, 35] width 239 height 23
copy div "If employees are not trained on HIPAA laws and they accidently violate a policy…"
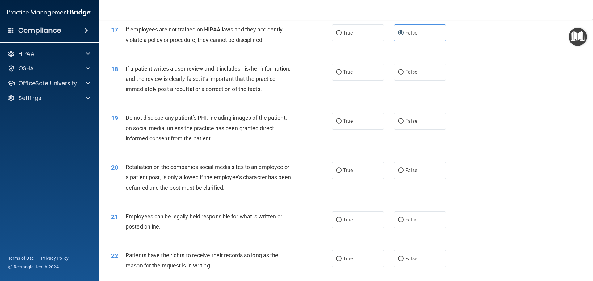
click at [293, 95] on div "If a patient writes a user review and it includes his/her information, and the …" at bounding box center [212, 79] width 173 height 31
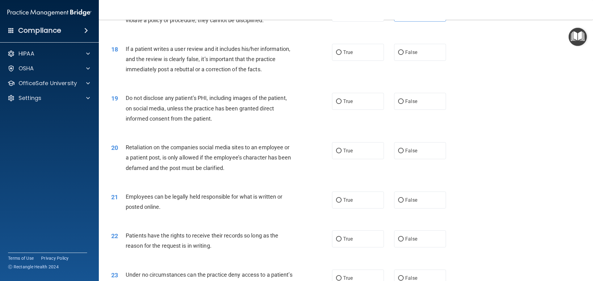
scroll to position [865, 0]
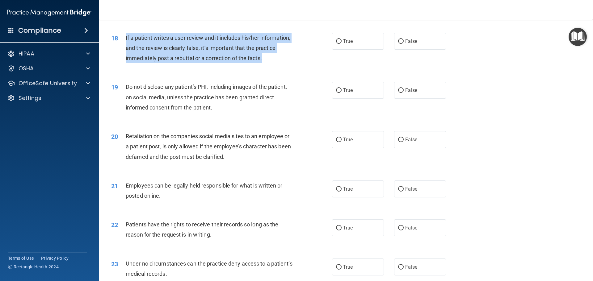
drag, startPoint x: 252, startPoint y: 69, endPoint x: 126, endPoint y: 45, distance: 127.6
click at [126, 45] on span "If a patient writes a user review and it includes his/her information, and the …" at bounding box center [208, 48] width 165 height 27
copy span "If a patient writes a user review and it includes his/her information, and the …"
click at [297, 67] on div "18 If a patient writes a user review and it includes his/her information, and t…" at bounding box center [221, 50] width 239 height 34
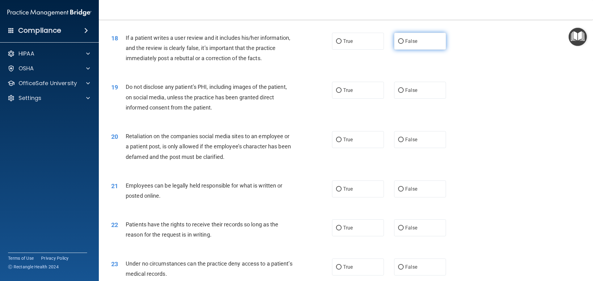
click at [414, 48] on label "False" at bounding box center [420, 41] width 52 height 17
click at [404, 44] on input "False" at bounding box center [401, 41] width 6 height 5
radio input "true"
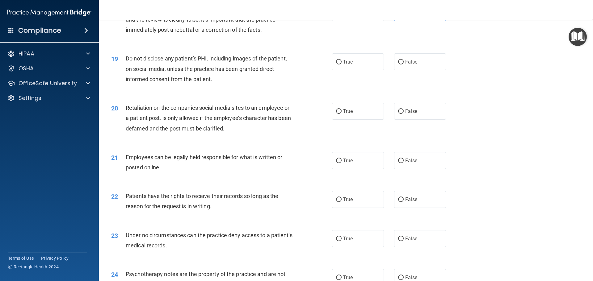
scroll to position [927, 0]
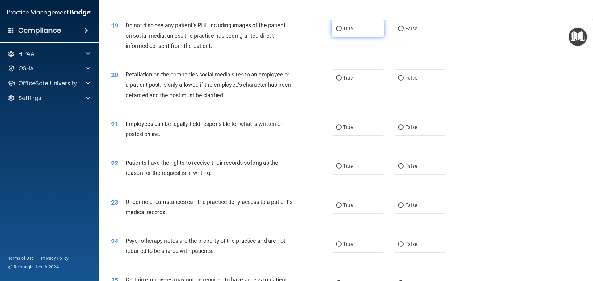
click at [347, 32] on span "True" at bounding box center [348, 29] width 10 height 6
click at [342, 31] on input "True" at bounding box center [339, 29] width 6 height 5
radio input "true"
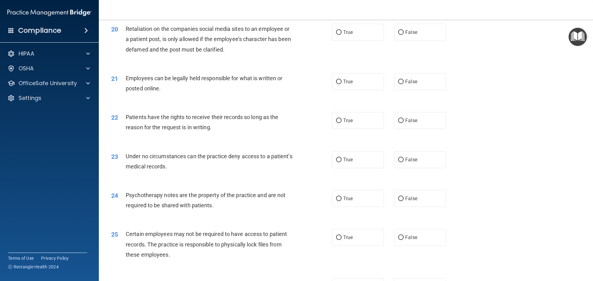
scroll to position [958, 0]
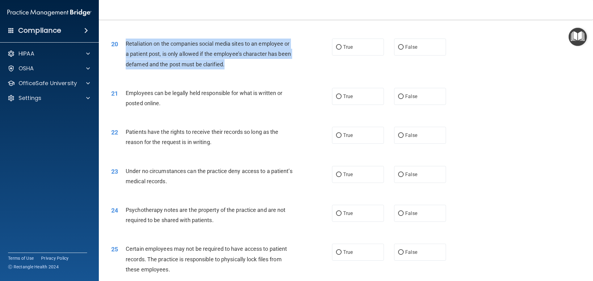
drag, startPoint x: 186, startPoint y: 71, endPoint x: 126, endPoint y: 54, distance: 61.6
click at [126, 54] on div "Retaliation on the companies social media sites to an employee or a patient pos…" at bounding box center [212, 54] width 173 height 31
copy span "Retaliation on the companies social media sites to an employee or a patient pos…"
click at [398, 50] on input "False" at bounding box center [401, 47] width 6 height 5
radio input "true"
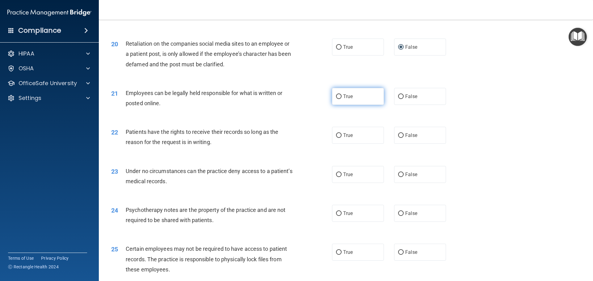
click at [343, 99] on span "True" at bounding box center [348, 97] width 10 height 6
click at [342, 99] on input "True" at bounding box center [339, 97] width 6 height 5
radio input "true"
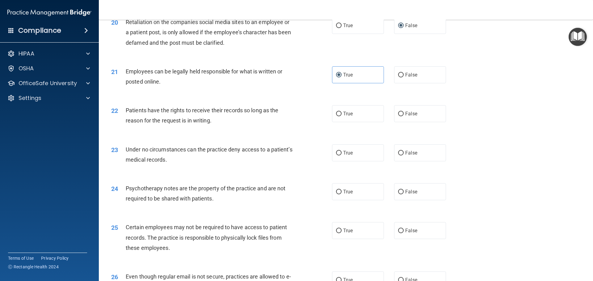
scroll to position [1020, 0]
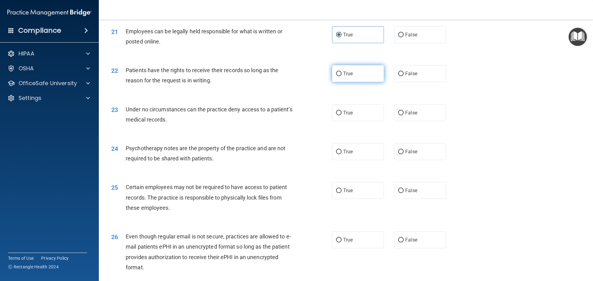
click at [340, 81] on label "True" at bounding box center [358, 73] width 52 height 17
click at [340, 76] on input "True" at bounding box center [339, 74] width 6 height 5
radio input "true"
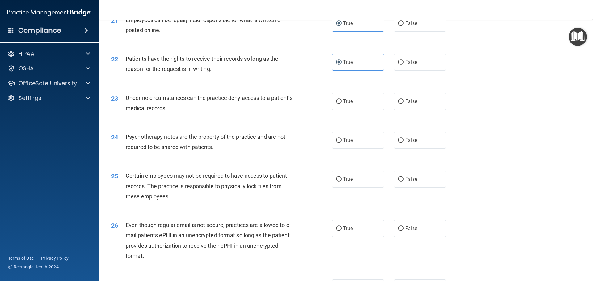
scroll to position [1051, 0]
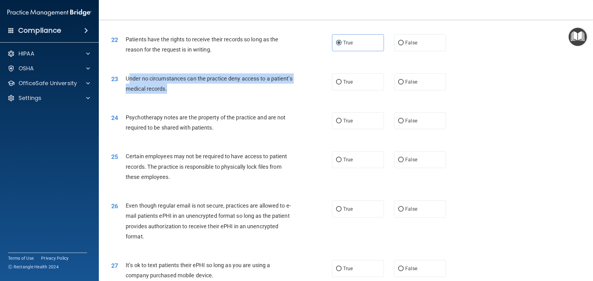
drag, startPoint x: 192, startPoint y: 100, endPoint x: 128, endPoint y: 90, distance: 64.4
click at [128, 90] on div "Under no circumstances can the practice deny access to a patient’s medical reco…" at bounding box center [212, 84] width 173 height 20
click at [127, 90] on span "Under no circumstances can the practice deny access to a patient’s medical reco…" at bounding box center [209, 83] width 167 height 17
click at [234, 94] on div "Under no circumstances can the practice deny access to a patient’s medical reco…" at bounding box center [212, 84] width 173 height 20
drag, startPoint x: 181, startPoint y: 100, endPoint x: 125, endPoint y: 90, distance: 57.2
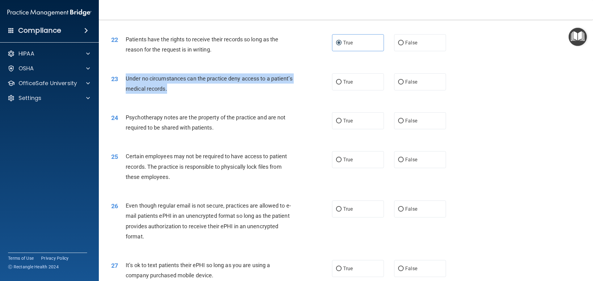
click at [125, 90] on div "23 Under no circumstances can the practice deny access to a patient’s medical r…" at bounding box center [221, 85] width 239 height 23
copy div "Under no circumstances can the practice deny access to a patient’s medical reco…"
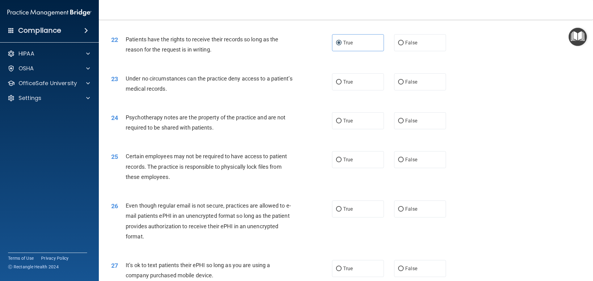
click at [219, 105] on div "23 Under no circumstances can the practice deny access to a patient’s medical r…" at bounding box center [346, 85] width 479 height 39
click at [405, 85] on span "False" at bounding box center [411, 82] width 12 height 6
click at [404, 85] on input "False" at bounding box center [401, 82] width 6 height 5
radio input "true"
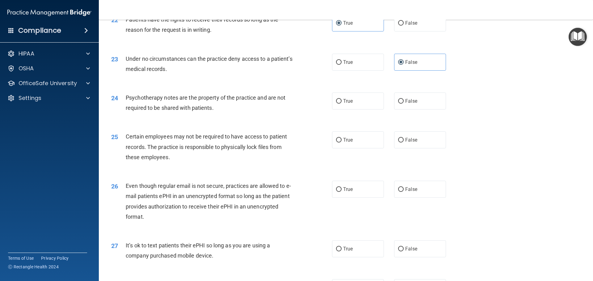
scroll to position [1112, 0]
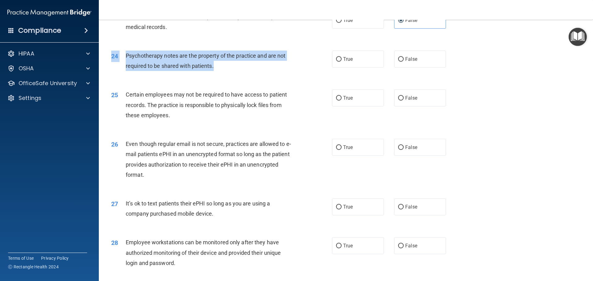
drag, startPoint x: 152, startPoint y: 74, endPoint x: 152, endPoint y: 66, distance: 8.3
click at [127, 61] on div "Psychotherapy notes are the property of the practice and are not required to be…" at bounding box center [212, 61] width 173 height 20
click at [290, 71] on div "Psychotherapy notes are the property of the practice and are not required to be…" at bounding box center [212, 61] width 173 height 20
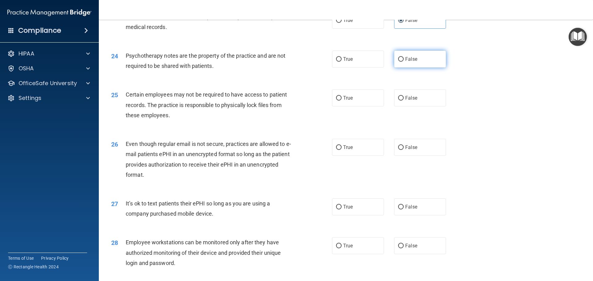
click at [405, 62] on span "False" at bounding box center [411, 59] width 12 height 6
click at [404, 62] on input "False" at bounding box center [401, 59] width 6 height 5
radio input "true"
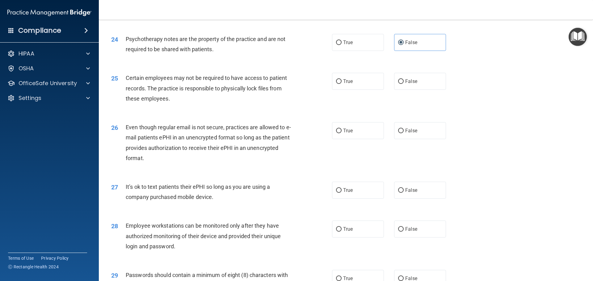
scroll to position [1174, 0]
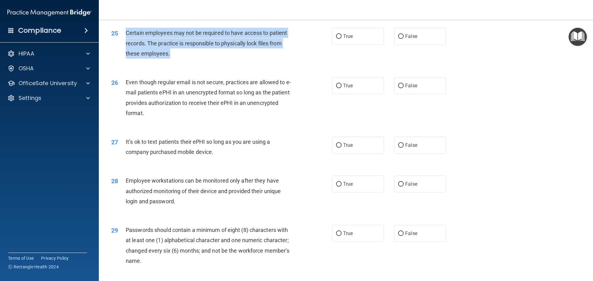
drag, startPoint x: 125, startPoint y: 42, endPoint x: 180, endPoint y: 66, distance: 60.5
click at [180, 62] on div "25 Certain employees may not be required to have access to patient records. The…" at bounding box center [221, 45] width 239 height 34
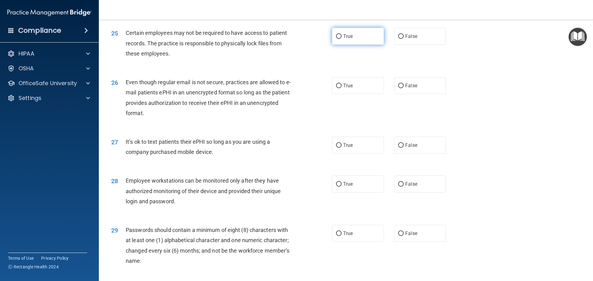
click at [349, 39] on span "True" at bounding box center [348, 36] width 10 height 6
click at [342, 39] on input "True" at bounding box center [339, 36] width 6 height 5
radio input "true"
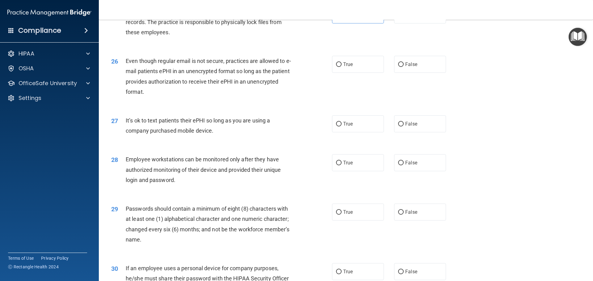
scroll to position [1236, 0]
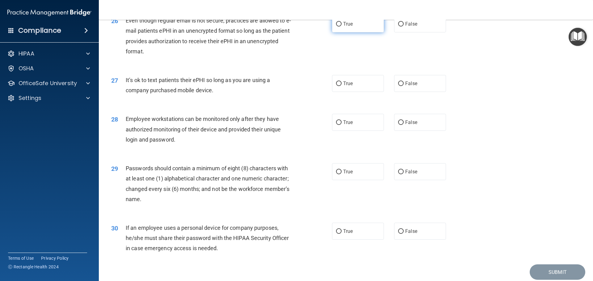
click at [346, 27] on span "True" at bounding box center [348, 24] width 10 height 6
click at [342, 27] on input "True" at bounding box center [339, 24] width 6 height 5
radio input "true"
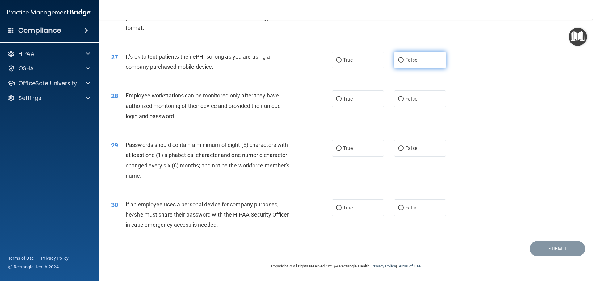
click at [405, 62] on span "False" at bounding box center [411, 60] width 12 height 6
click at [404, 62] on input "False" at bounding box center [401, 60] width 6 height 5
radio input "true"
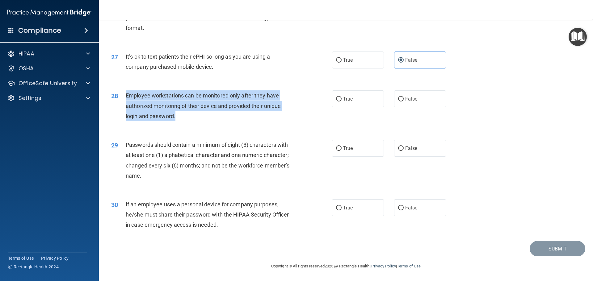
drag, startPoint x: 173, startPoint y: 115, endPoint x: 123, endPoint y: 94, distance: 54.4
click at [123, 94] on div "28 Employee workstations can be monitored only after they have authorized monit…" at bounding box center [221, 108] width 239 height 34
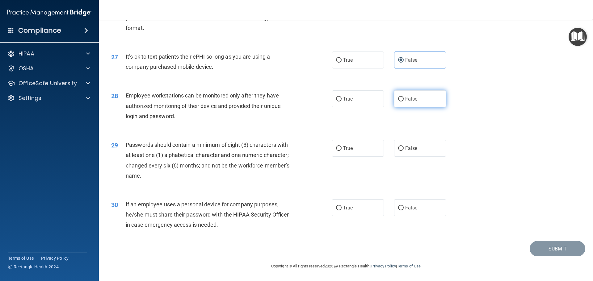
click at [409, 101] on span "False" at bounding box center [411, 99] width 12 height 6
click at [404, 101] on input "False" at bounding box center [401, 99] width 6 height 5
radio input "true"
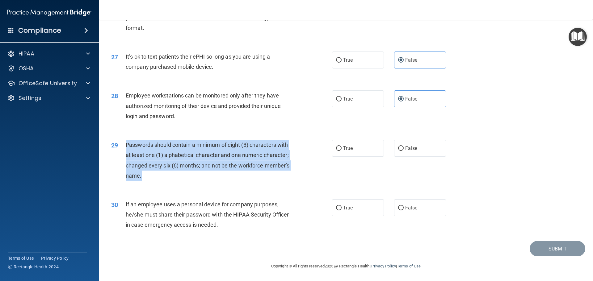
drag, startPoint x: 147, startPoint y: 175, endPoint x: 120, endPoint y: 141, distance: 44.0
click at [120, 141] on div "29 Passwords should contain a minimum of eight (8) characters with at least one…" at bounding box center [221, 162] width 239 height 44
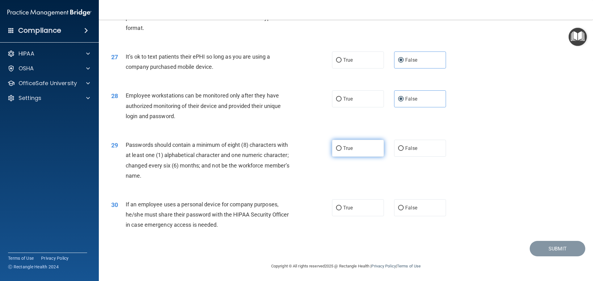
click at [350, 151] on span "True" at bounding box center [348, 149] width 10 height 6
click at [342, 151] on input "True" at bounding box center [339, 148] width 6 height 5
radio input "true"
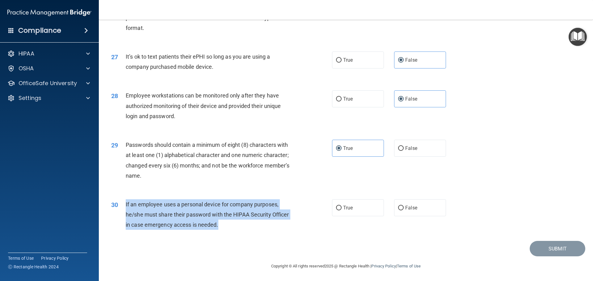
drag, startPoint x: 208, startPoint y: 228, endPoint x: 122, endPoint y: 200, distance: 89.9
click at [122, 200] on div "30 If an employee uses a personal device for company purposes, he/she must shar…" at bounding box center [221, 217] width 239 height 34
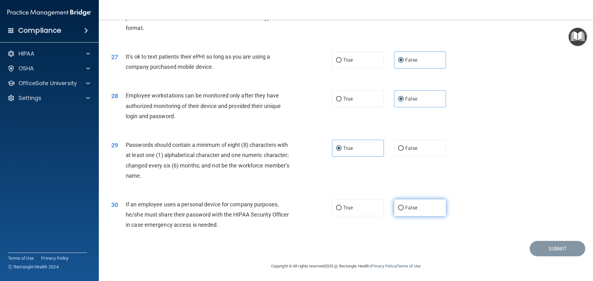
click at [403, 204] on label "False" at bounding box center [420, 208] width 52 height 17
click at [403, 206] on input "False" at bounding box center [401, 208] width 6 height 5
radio input "true"
click at [548, 248] on button "Submit" at bounding box center [558, 249] width 56 height 16
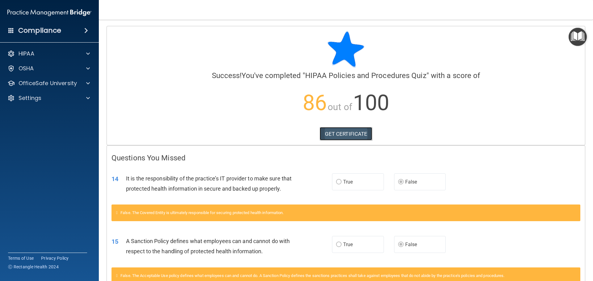
click at [336, 129] on link "GET CERTIFICATE" at bounding box center [346, 134] width 53 height 14
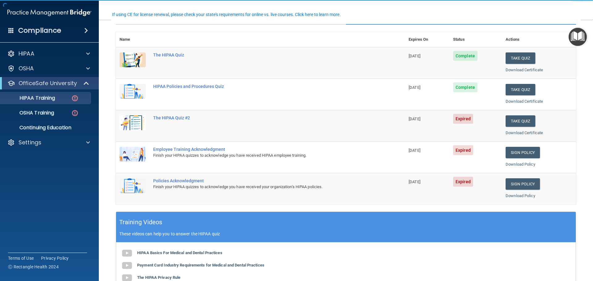
scroll to position [62, 0]
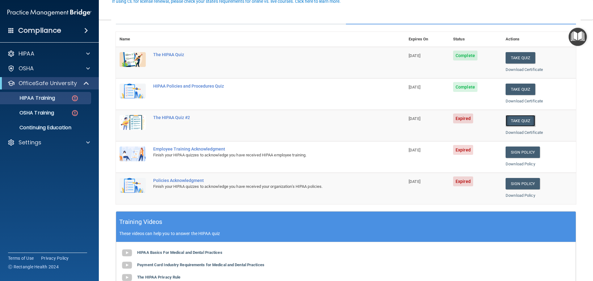
click at [517, 123] on button "Take Quiz" at bounding box center [521, 120] width 30 height 11
